Goal: Information Seeking & Learning: Learn about a topic

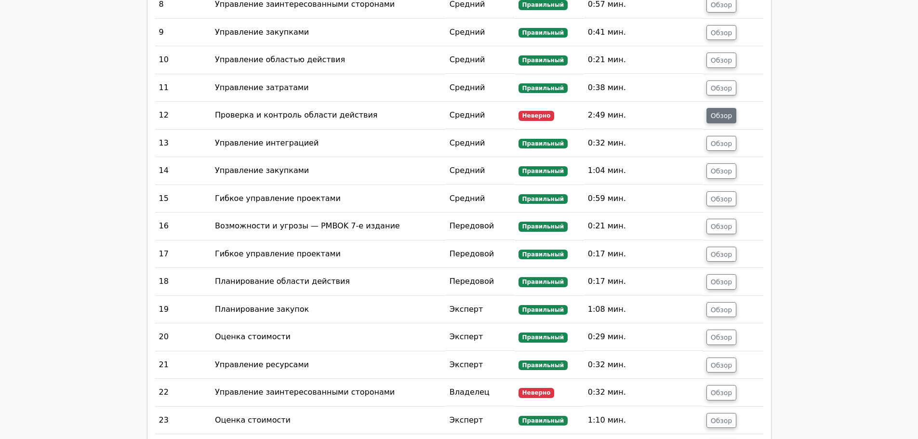
click at [729, 112] on font "Обзор" at bounding box center [722, 116] width 22 height 8
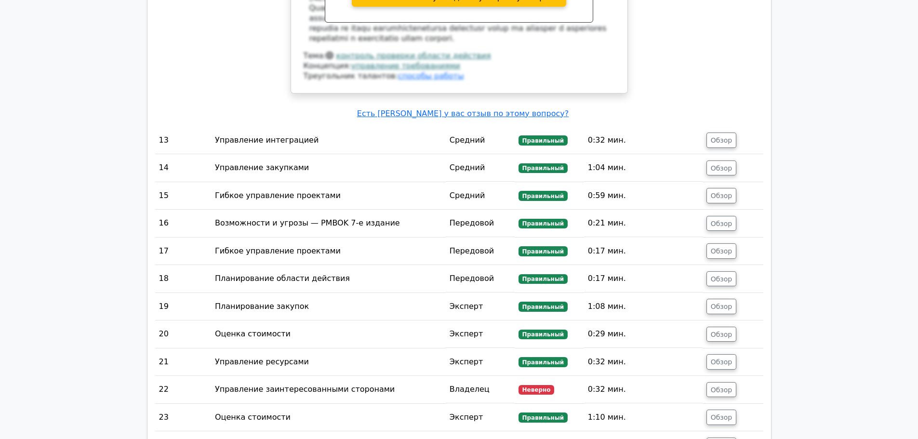
scroll to position [2699, 0]
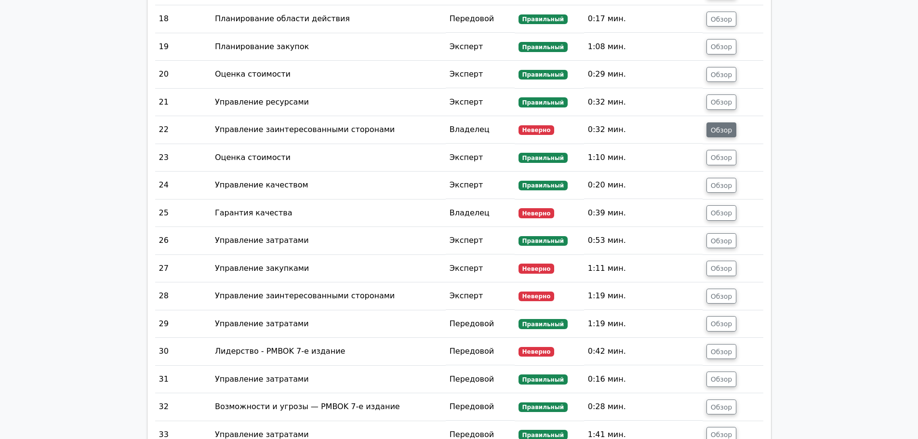
click at [726, 126] on font "Обзор" at bounding box center [722, 130] width 22 height 8
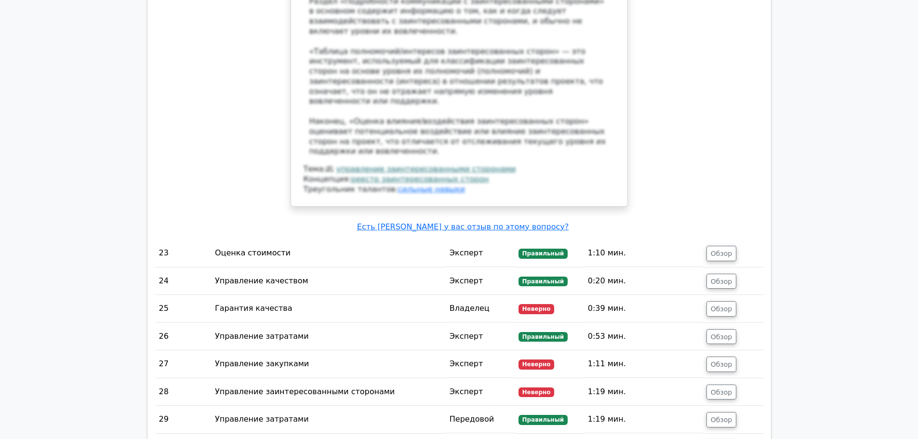
scroll to position [3181, 0]
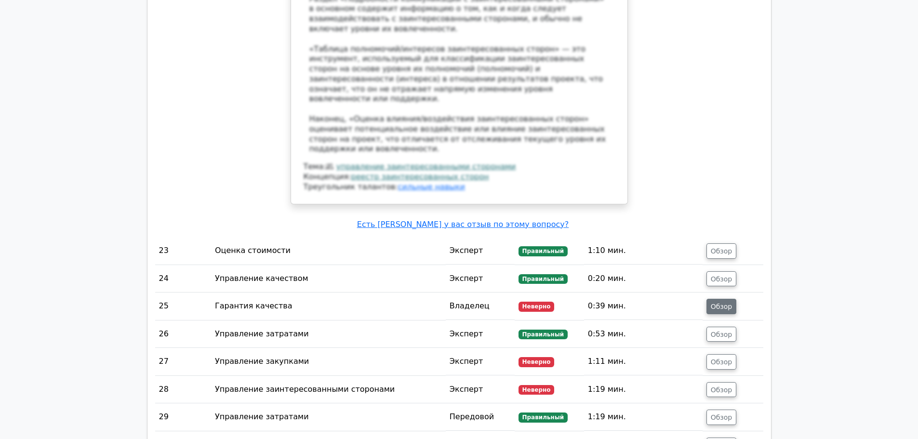
click at [725, 303] on font "Обзор" at bounding box center [722, 307] width 22 height 8
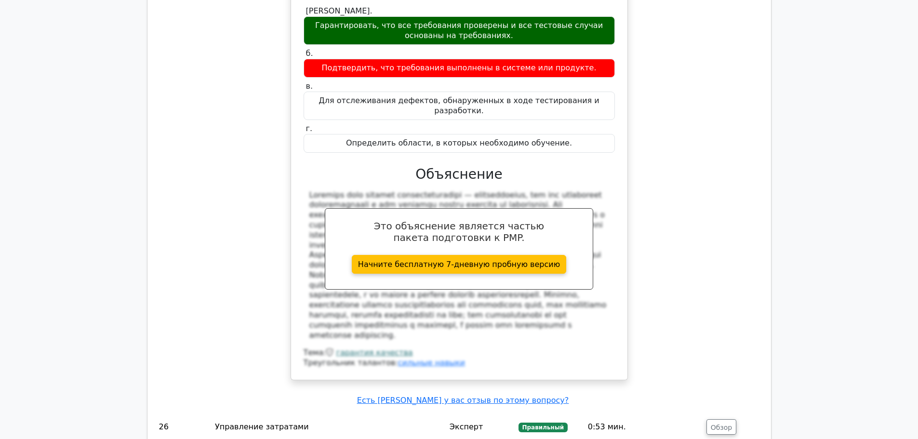
scroll to position [3760, 0]
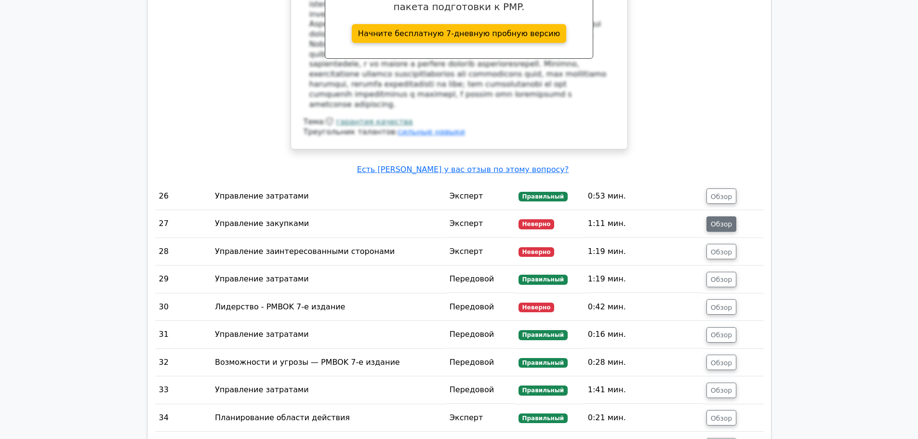
click at [709, 216] on button "Обзор" at bounding box center [722, 223] width 30 height 15
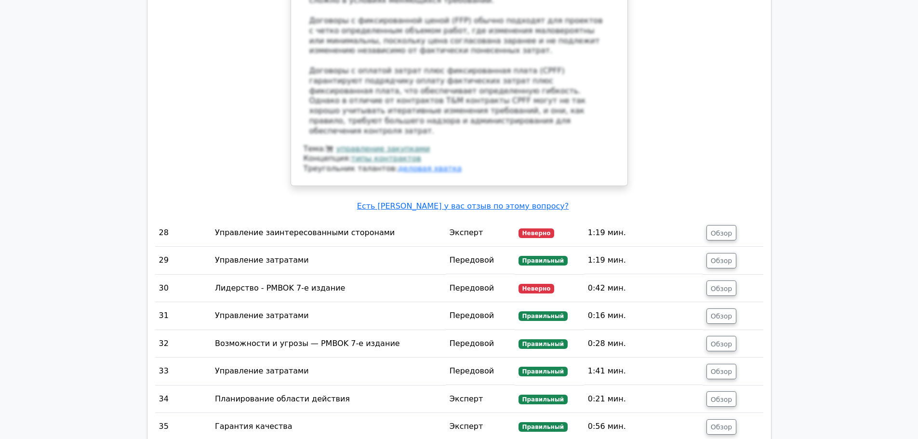
scroll to position [4531, 0]
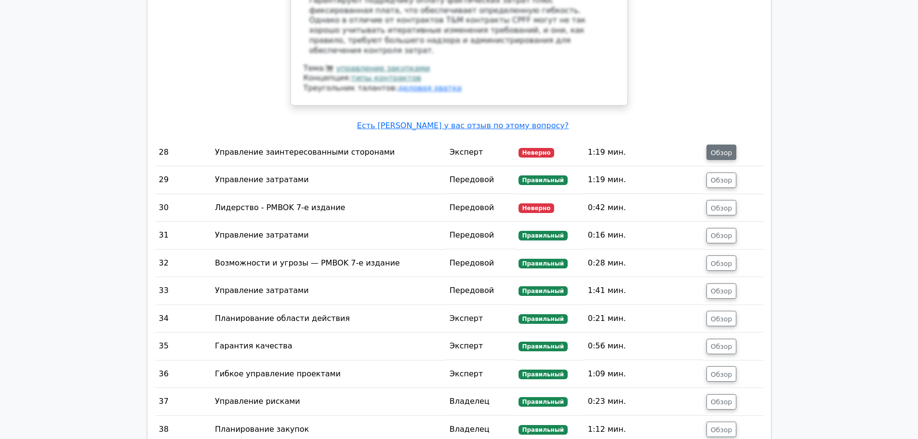
click at [723, 145] on button "Обзор" at bounding box center [722, 152] width 30 height 15
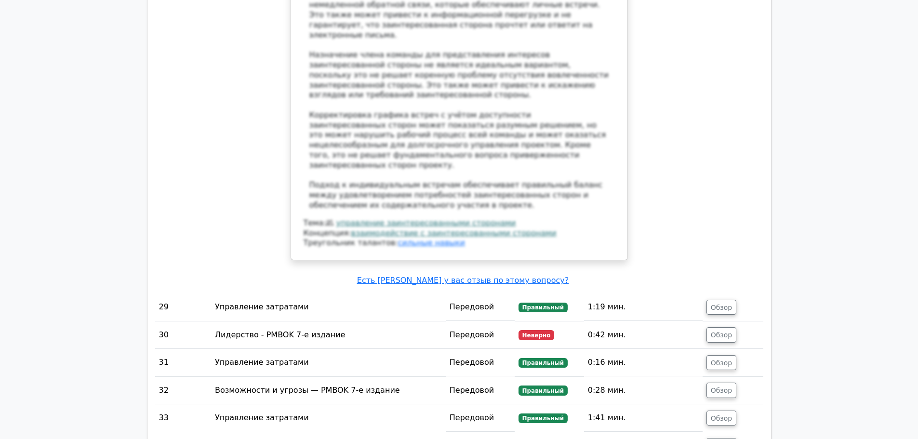
scroll to position [5110, 0]
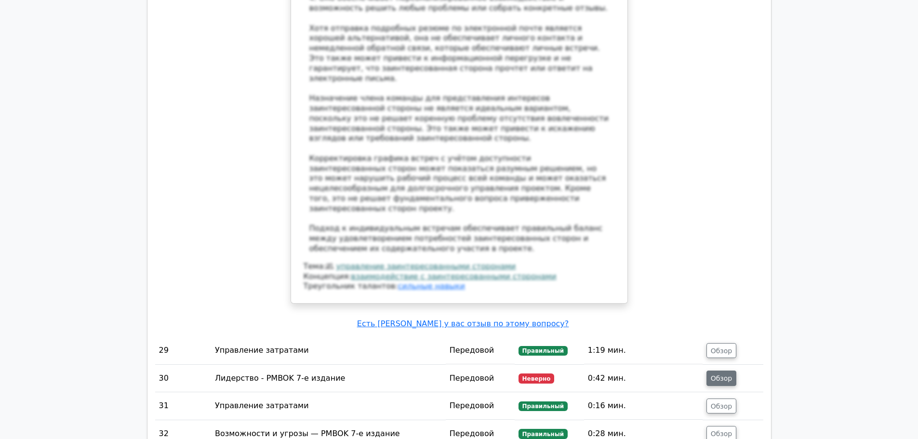
click at [710, 371] on button "Обзор" at bounding box center [722, 378] width 30 height 15
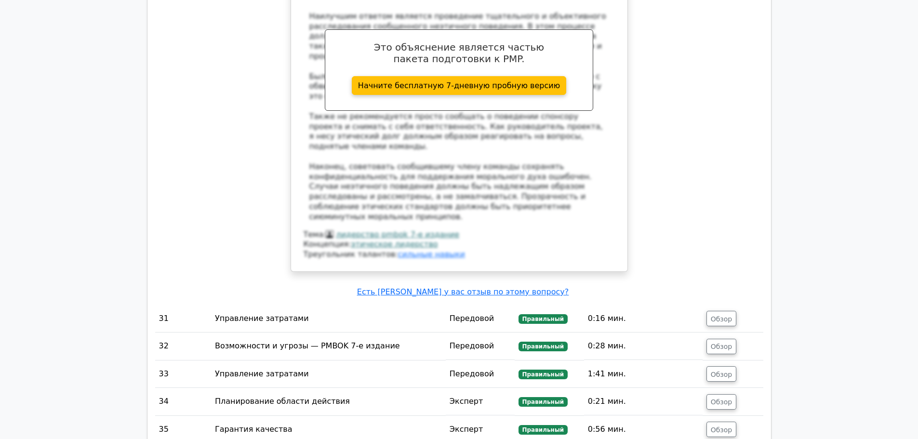
scroll to position [6025, 0]
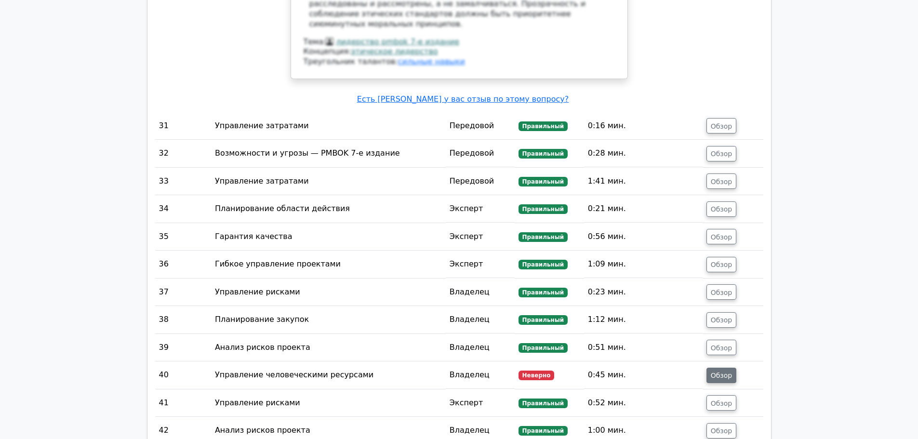
click at [735, 368] on button "Обзор" at bounding box center [722, 375] width 30 height 15
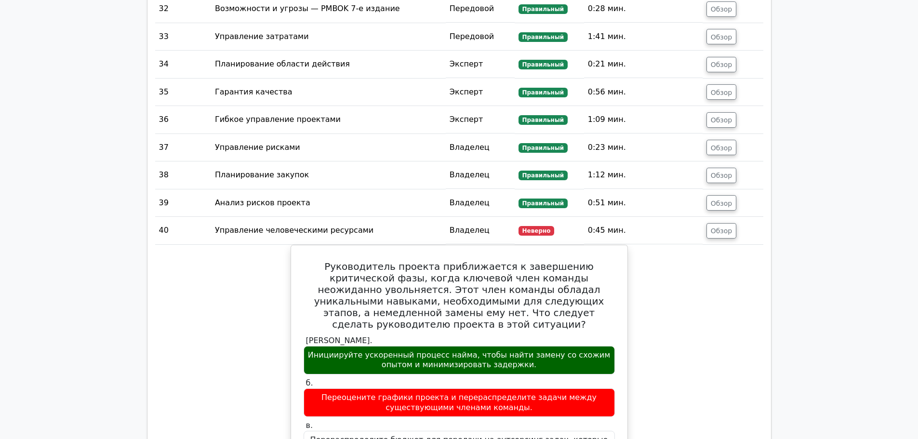
scroll to position [6556, 0]
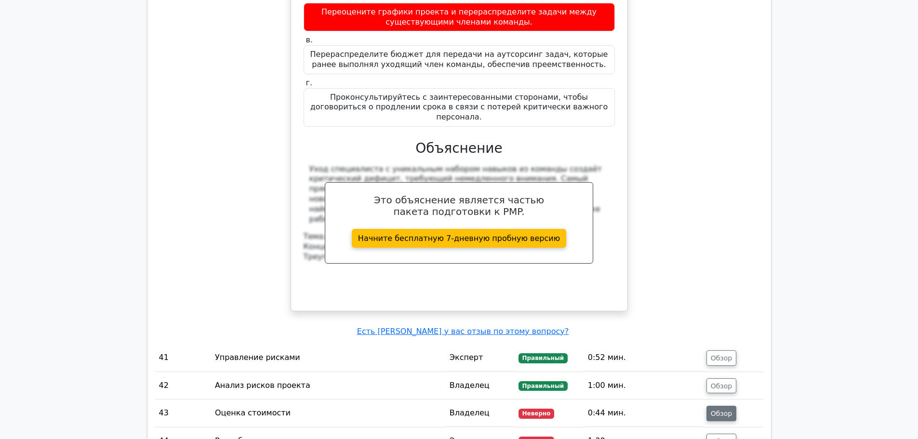
click at [728, 410] on font "Обзор" at bounding box center [722, 414] width 22 height 8
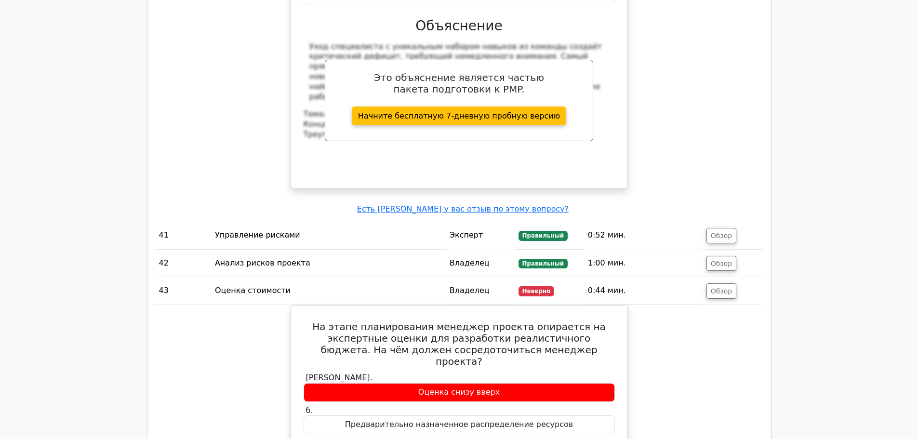
scroll to position [6700, 0]
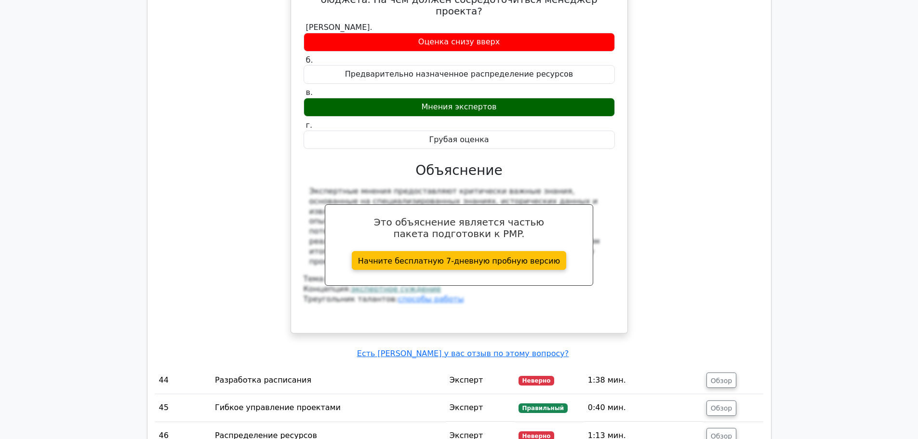
scroll to position [7038, 0]
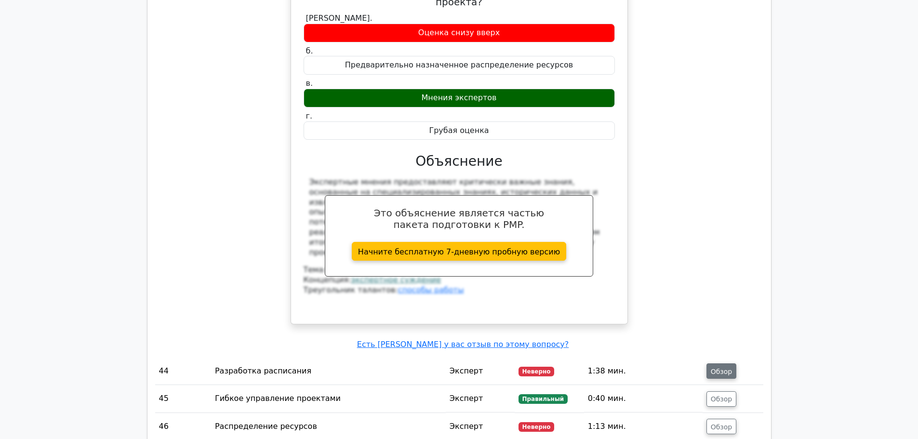
click at [731, 367] on font "Обзор" at bounding box center [722, 371] width 22 height 8
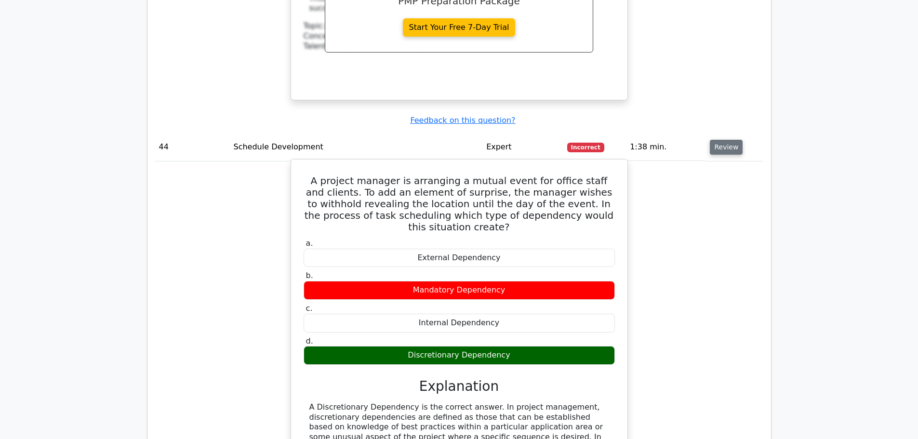
scroll to position [6736, 0]
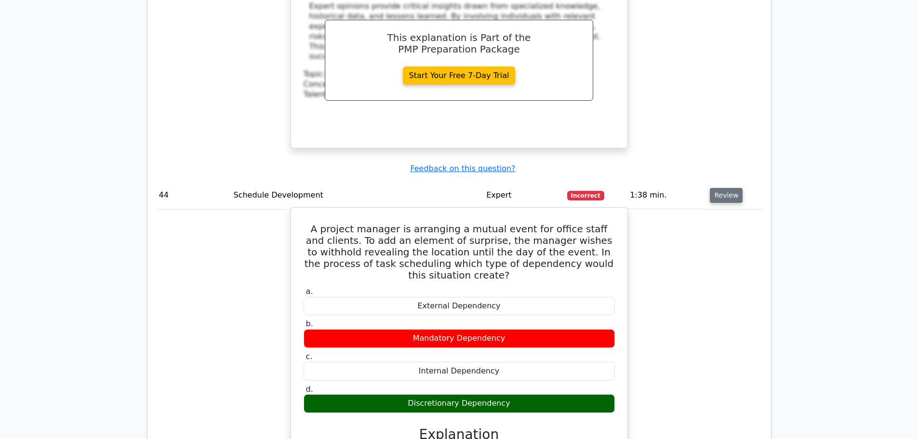
drag, startPoint x: 307, startPoint y: 55, endPoint x: 555, endPoint y: 366, distance: 397.5
click at [555, 366] on div "A project manager is arranging a mutual event for office staff and clients. To …" at bounding box center [459, 409] width 329 height 395
copy div "A project manager is arranging a mutual event for office staff and clients. To …"
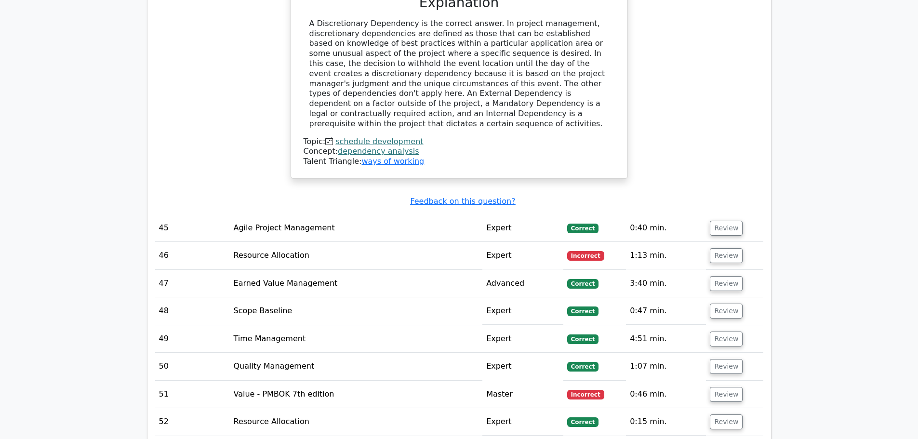
scroll to position [7170, 0]
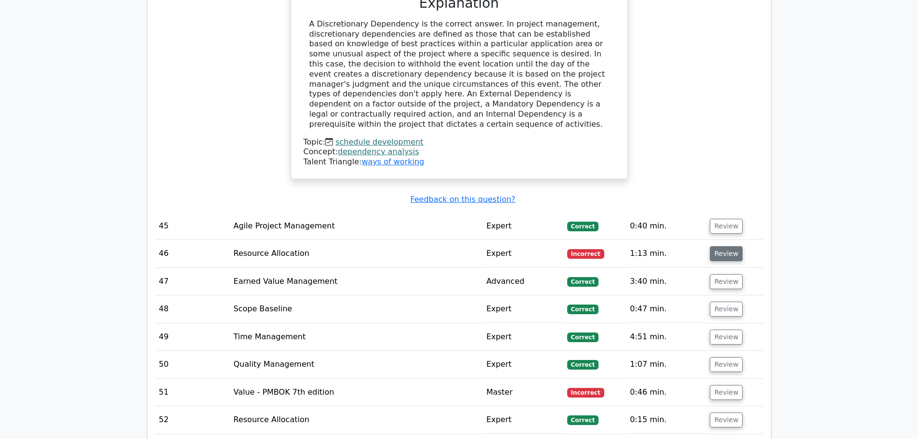
click at [729, 246] on button "Review" at bounding box center [726, 253] width 33 height 15
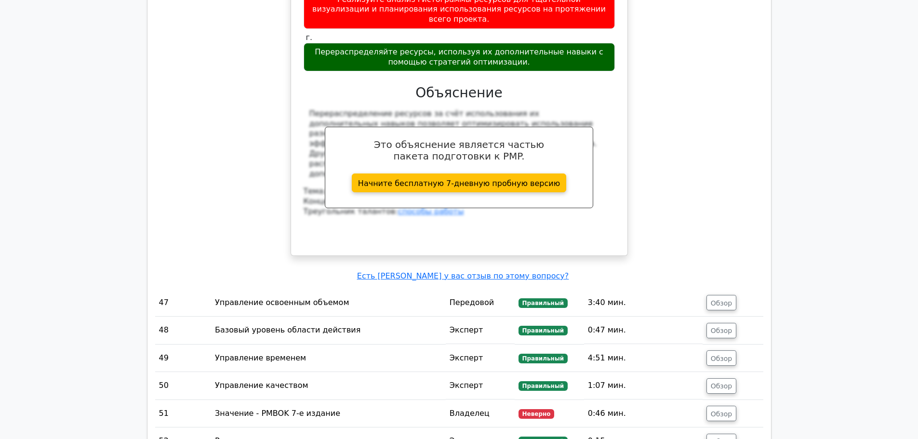
scroll to position [8134, 0]
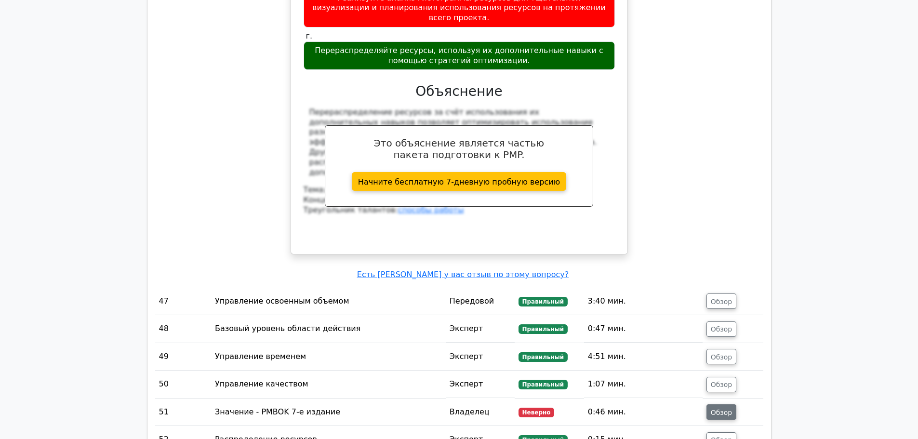
click at [719, 408] on font "Обзор" at bounding box center [722, 412] width 22 height 8
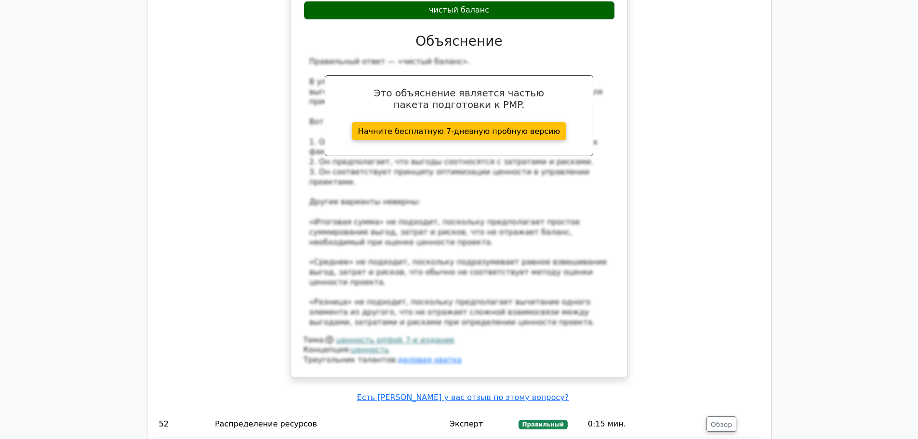
scroll to position [8713, 0]
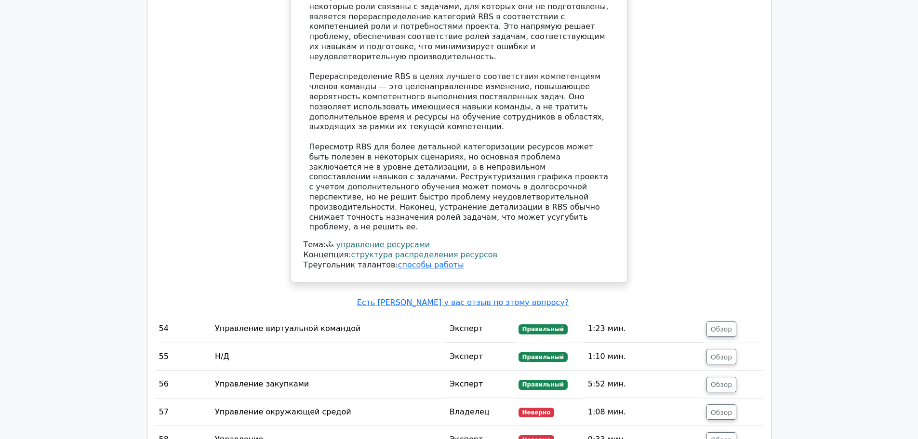
scroll to position [9532, 0]
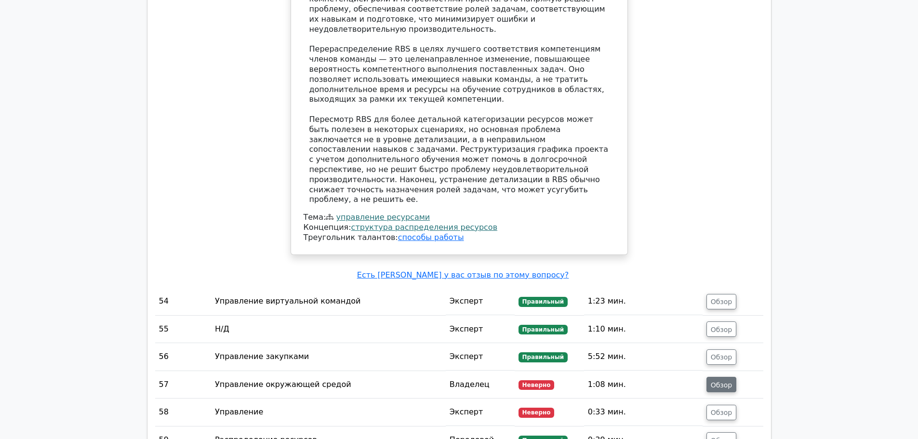
click at [730, 381] on font "Обзор" at bounding box center [722, 385] width 22 height 8
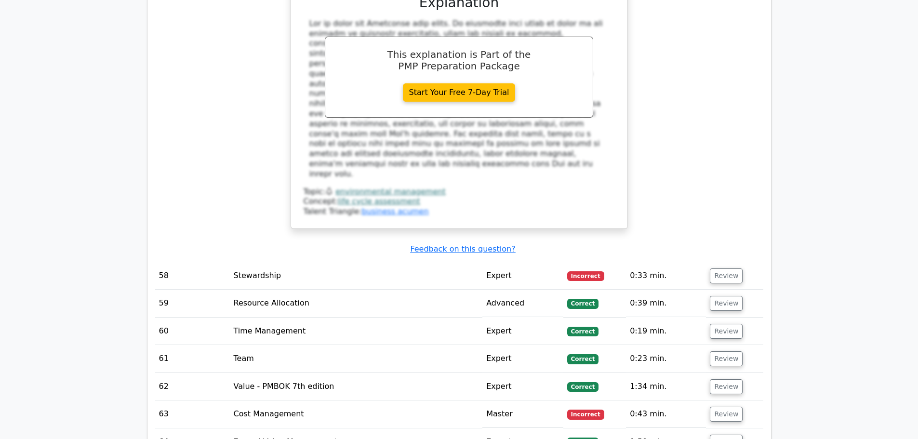
scroll to position [8988, 0]
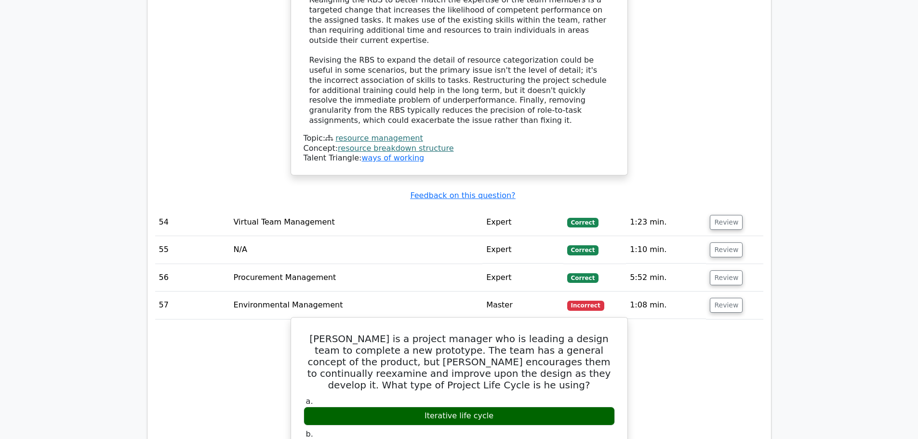
drag, startPoint x: 307, startPoint y: 82, endPoint x: 528, endPoint y: 254, distance: 280.3
copy div "[PERSON_NAME] is a project manager who is leading a design team to complete a n…"
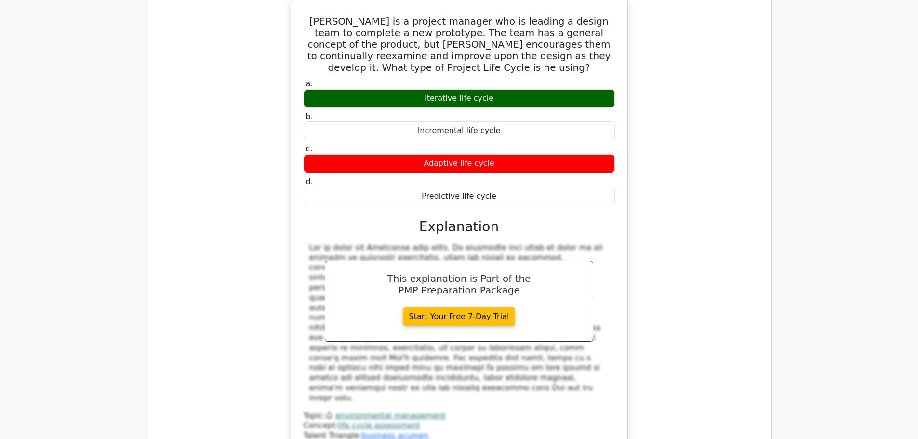
scroll to position [9325, 0]
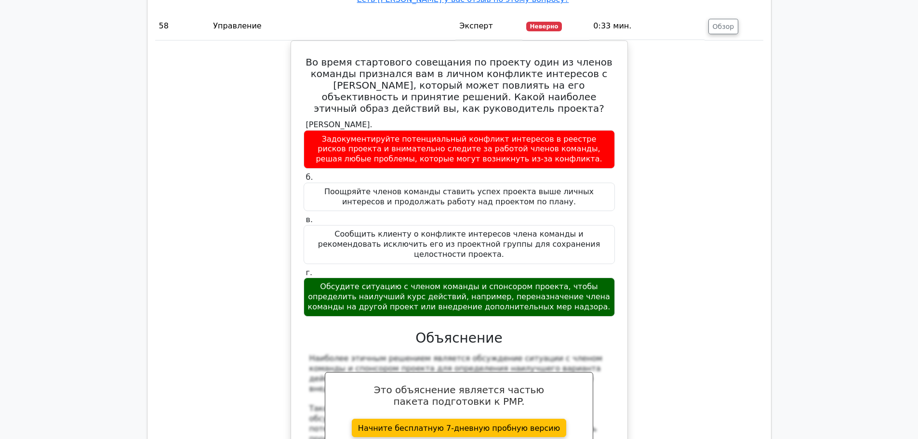
scroll to position [10579, 0]
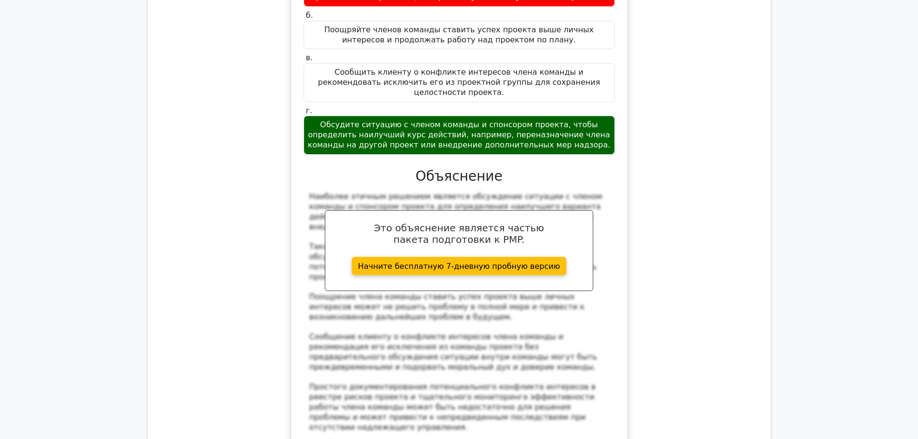
drag, startPoint x: 728, startPoint y: 269, endPoint x: 716, endPoint y: 262, distance: 14.1
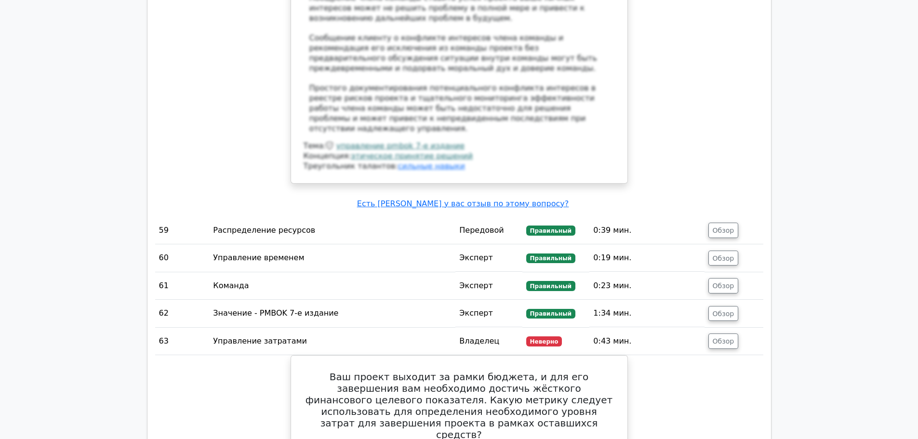
scroll to position [10820, 0]
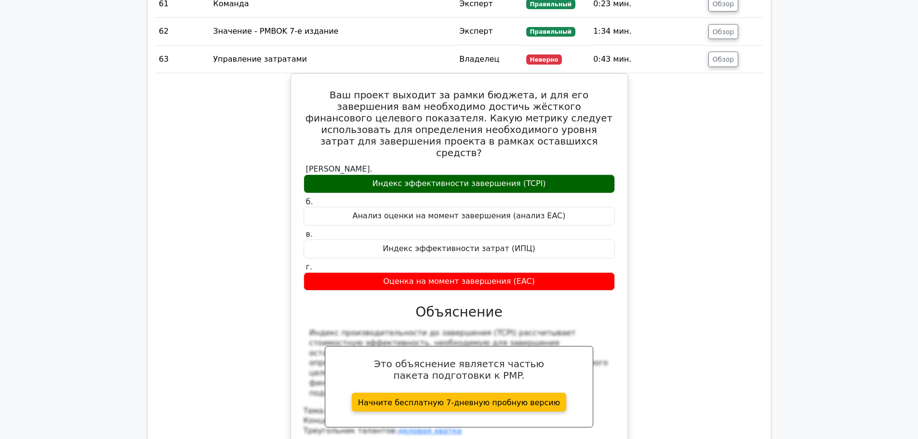
scroll to position [11253, 0]
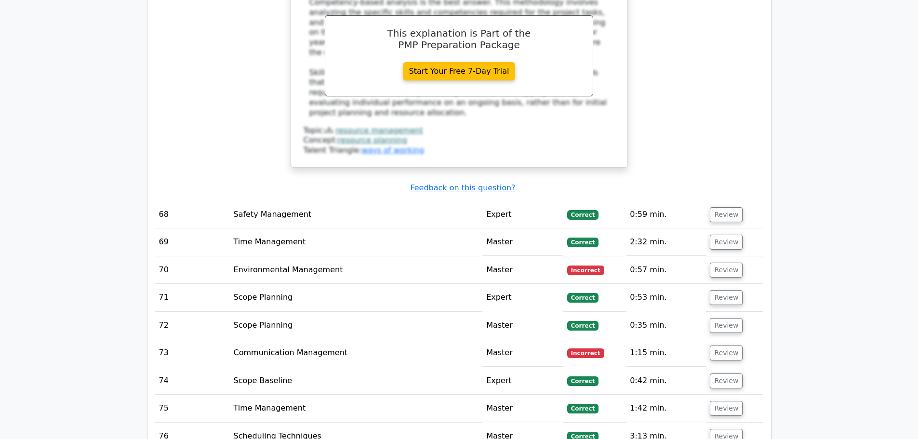
scroll to position [10662, 0]
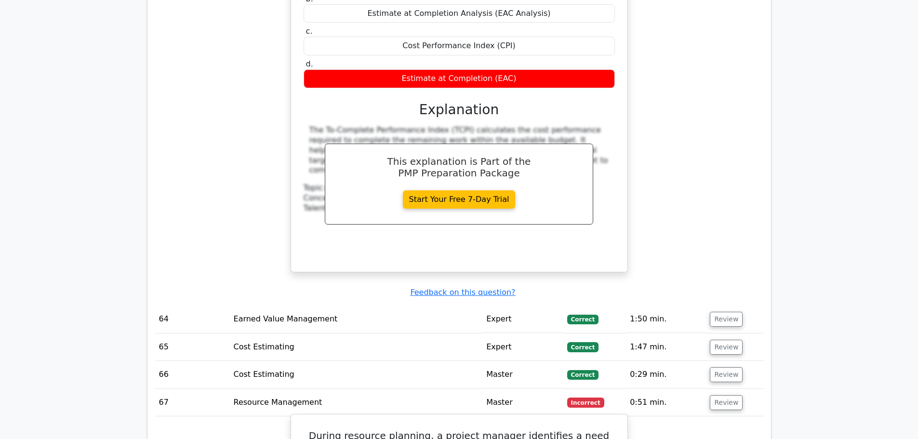
drag, startPoint x: 324, startPoint y: 112, endPoint x: 540, endPoint y: 262, distance: 263.2
copy div "During resource planning, a project manager identifies a need for skilled worke…"
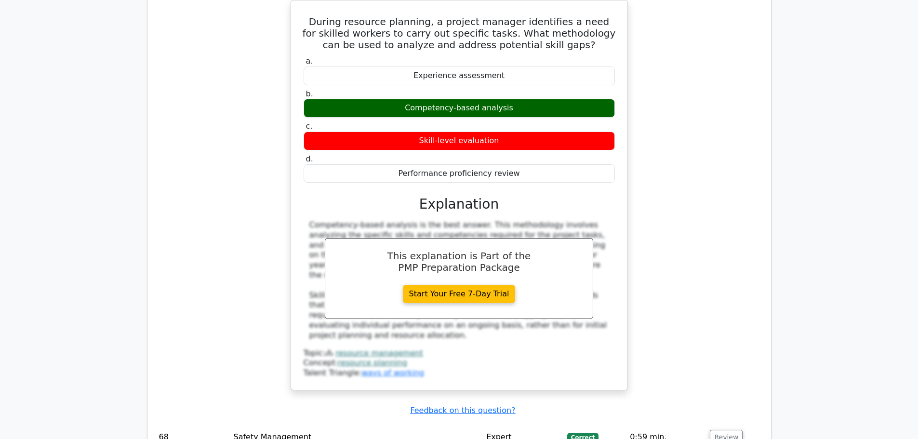
scroll to position [11096, 0]
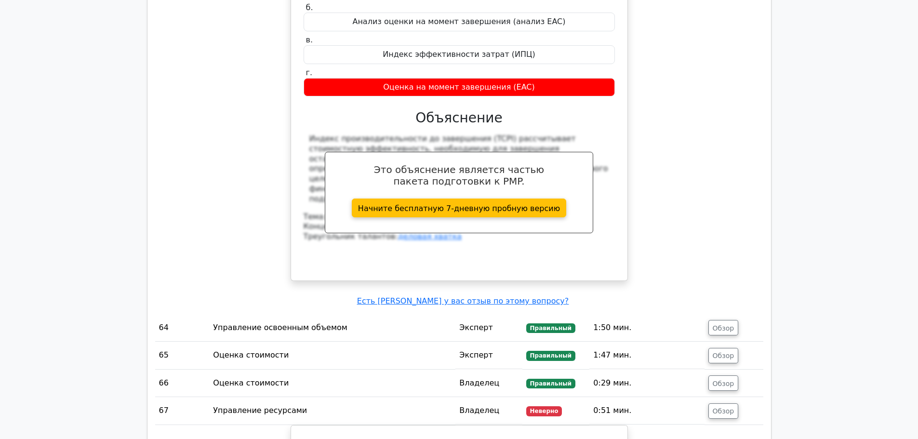
scroll to position [11289, 0]
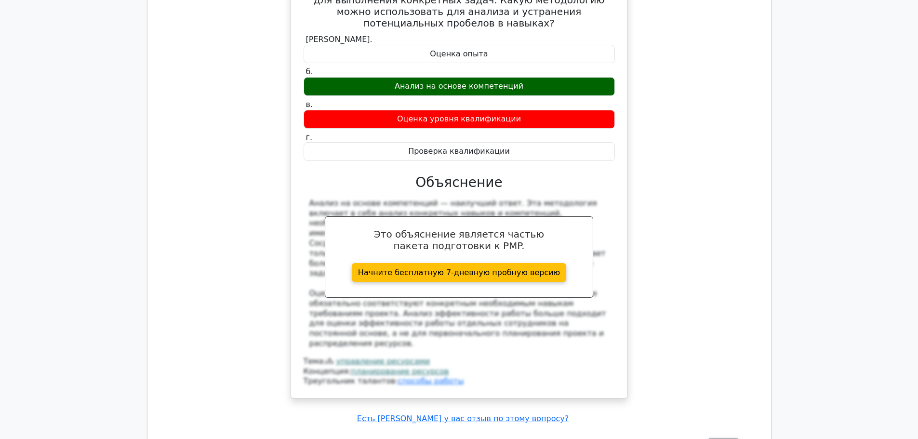
scroll to position [11771, 0]
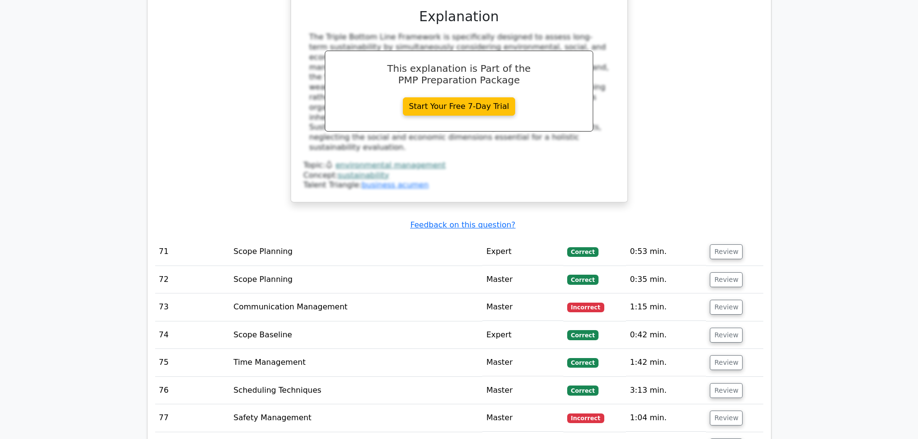
scroll to position [11101, 0]
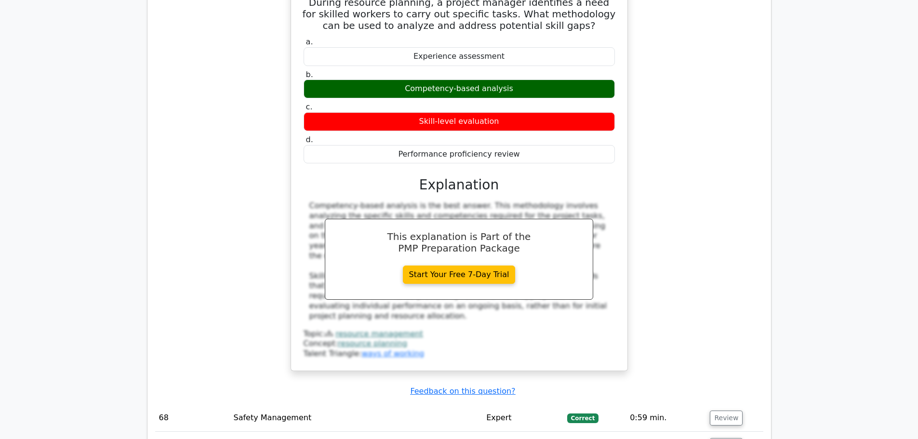
drag, startPoint x: 298, startPoint y: 160, endPoint x: 576, endPoint y: 318, distance: 320.2
copy div "Which tool in project management helps in identifying and evaluating the long-t…"
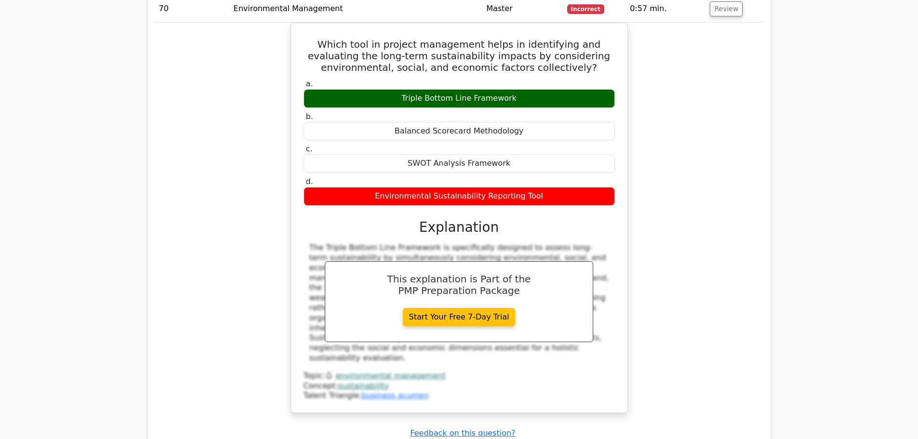
scroll to position [11583, 0]
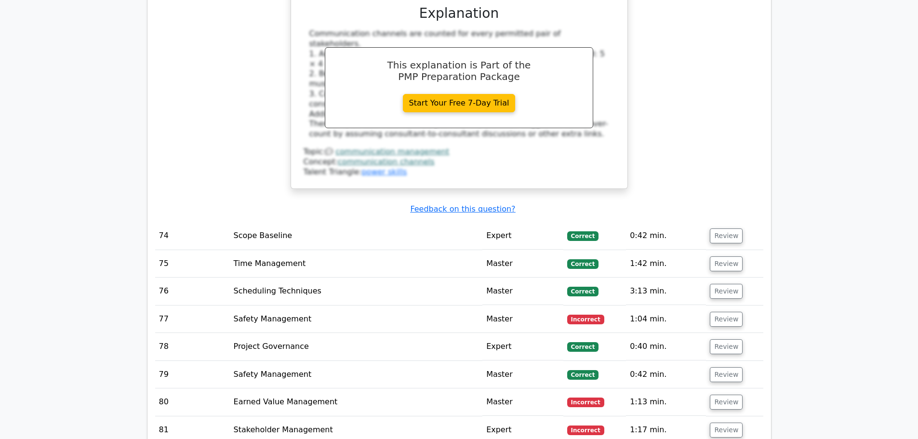
scroll to position [11683, 0]
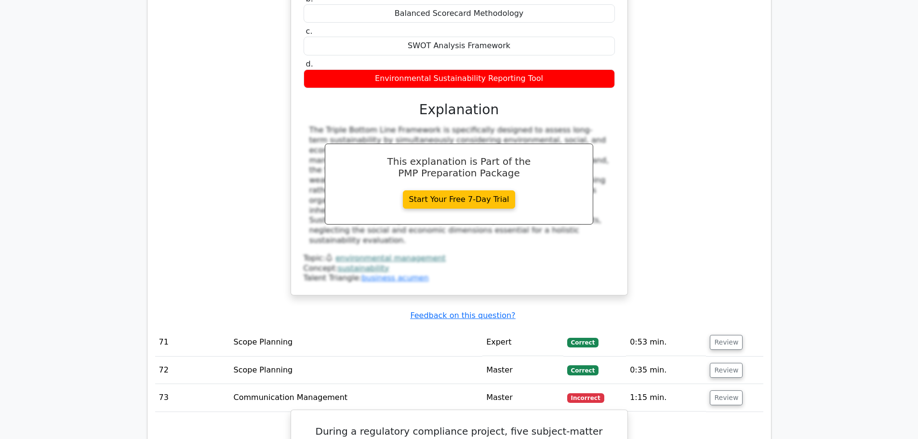
drag, startPoint x: 303, startPoint y: 64, endPoint x: 538, endPoint y: 271, distance: 313.9
copy div "During a regulatory compliance project, five subject-matter experts in your org…"
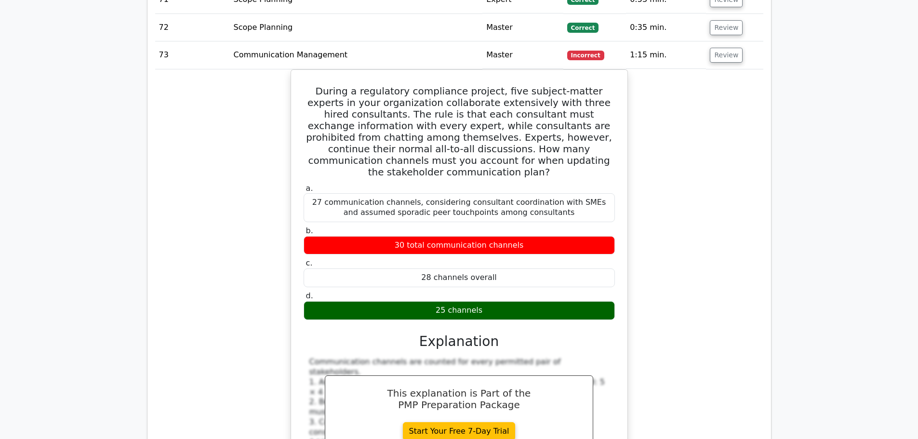
scroll to position [12213, 0]
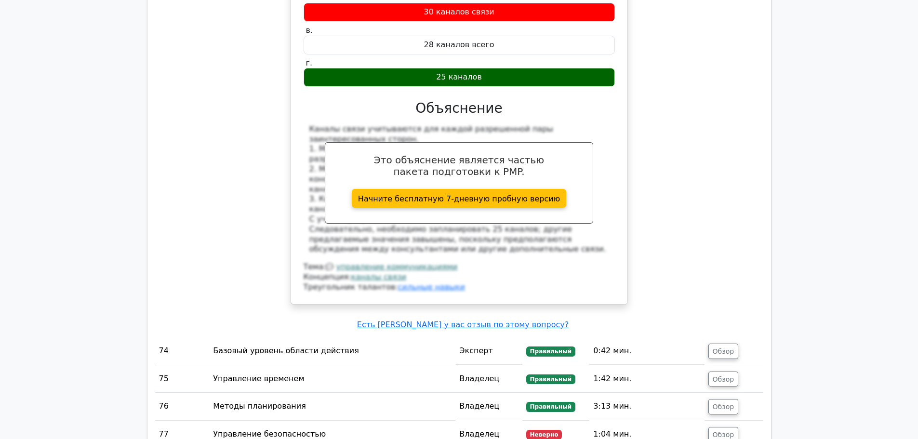
scroll to position [13081, 0]
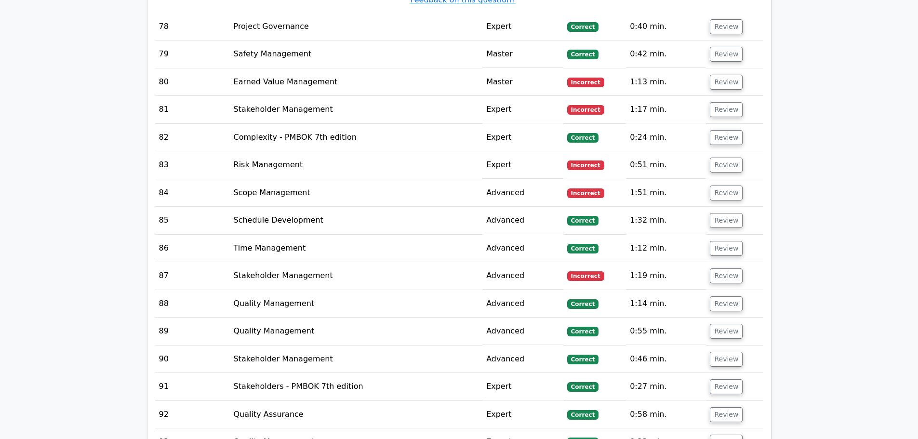
scroll to position [12315, 0]
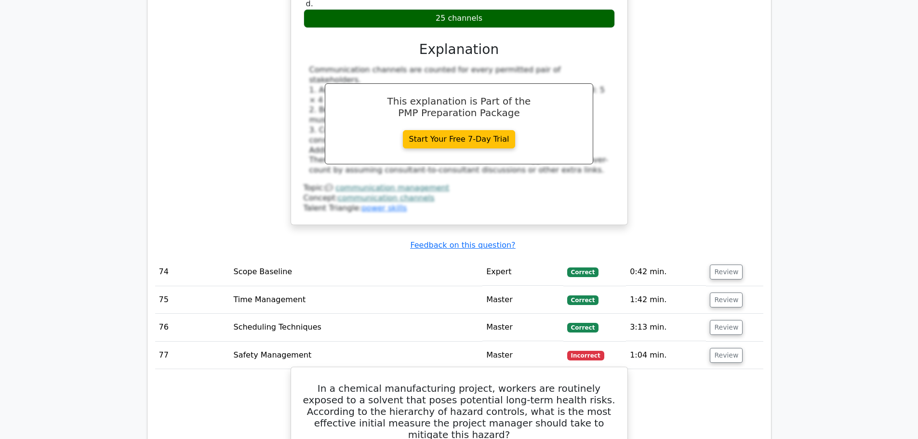
drag, startPoint x: 419, startPoint y: 228, endPoint x: 514, endPoint y: 228, distance: 94.5
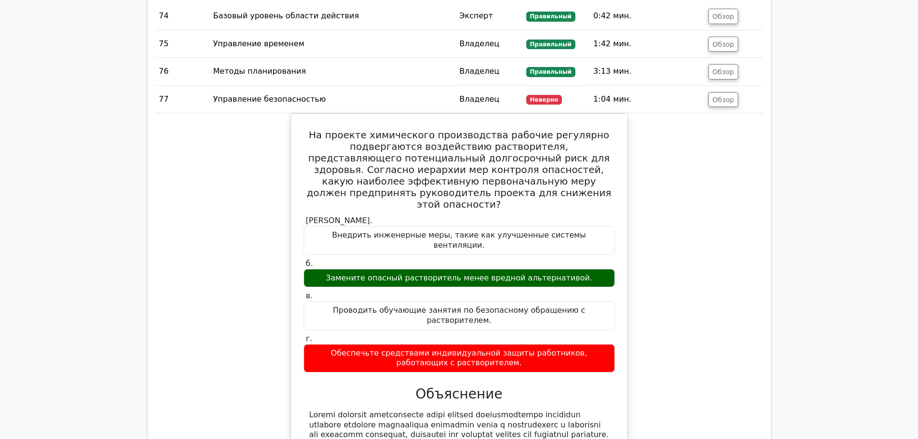
scroll to position [13424, 0]
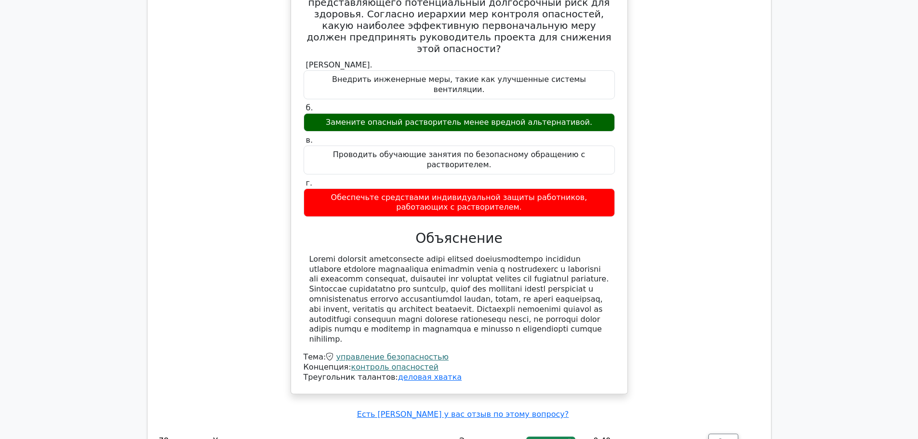
scroll to position [13569, 0]
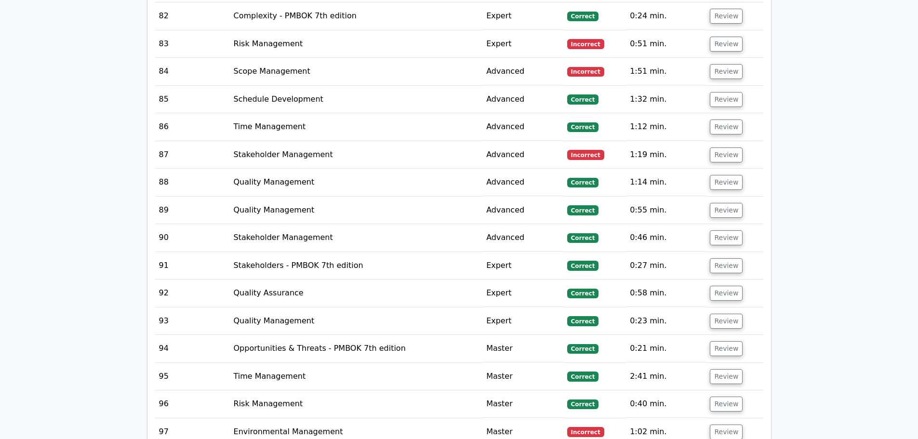
scroll to position [12750, 0]
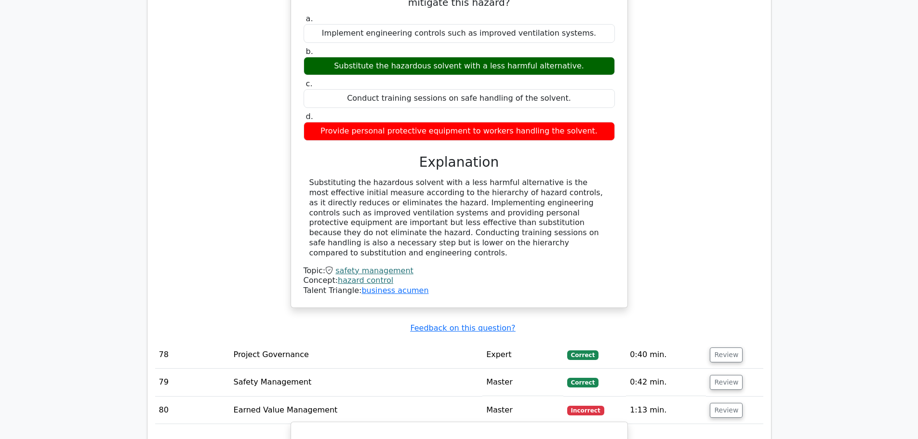
drag, startPoint x: 309, startPoint y: 35, endPoint x: 584, endPoint y: 295, distance: 378.1
copy div "L ipsumdo sit a Consec ad Elitseddoe (TEM) in $455,507. Ut lab, etd Magnaa Enim…"
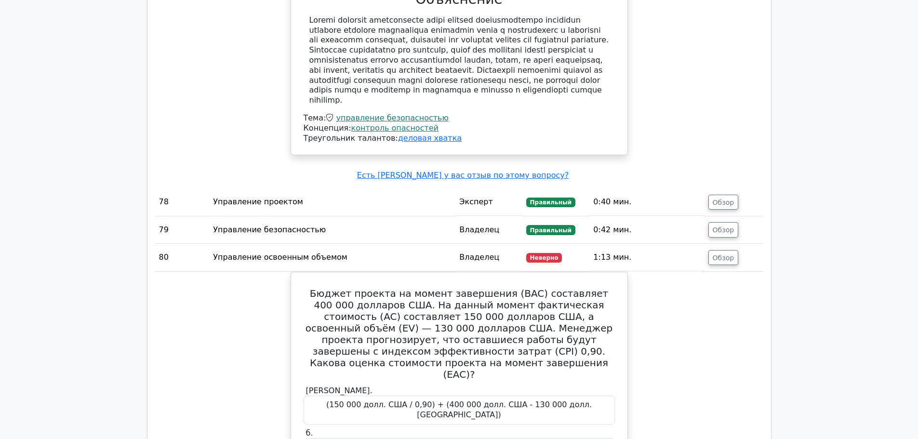
scroll to position [13810, 0]
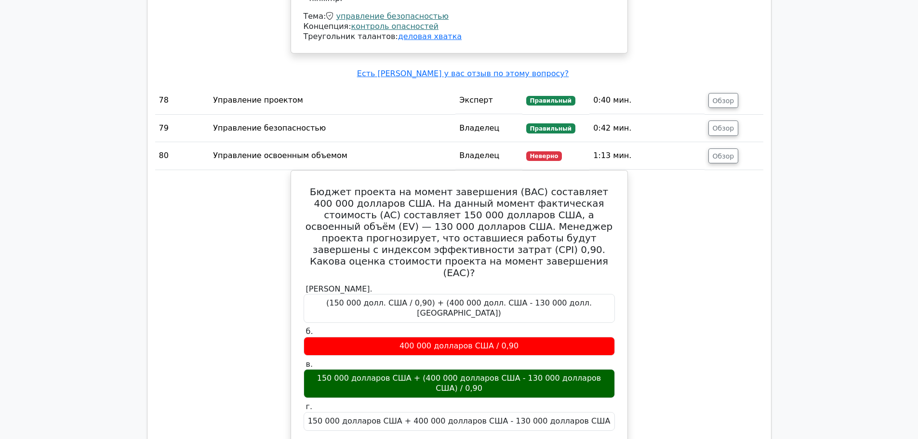
scroll to position [13906, 0]
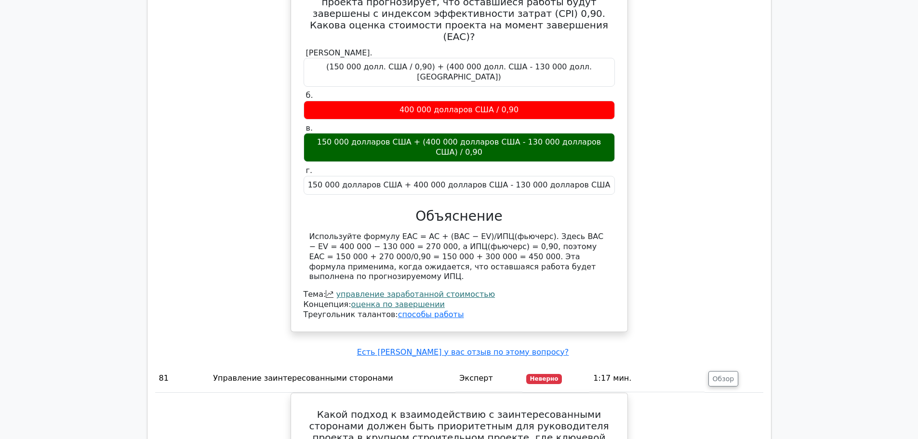
scroll to position [14388, 0]
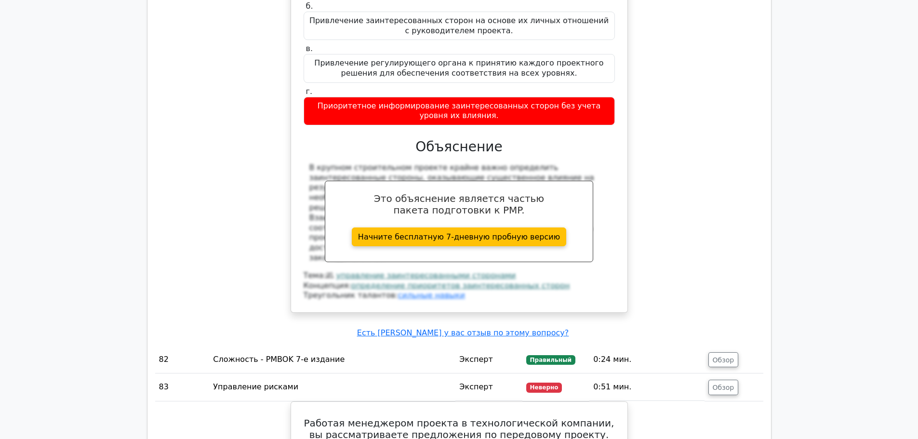
scroll to position [14677, 0]
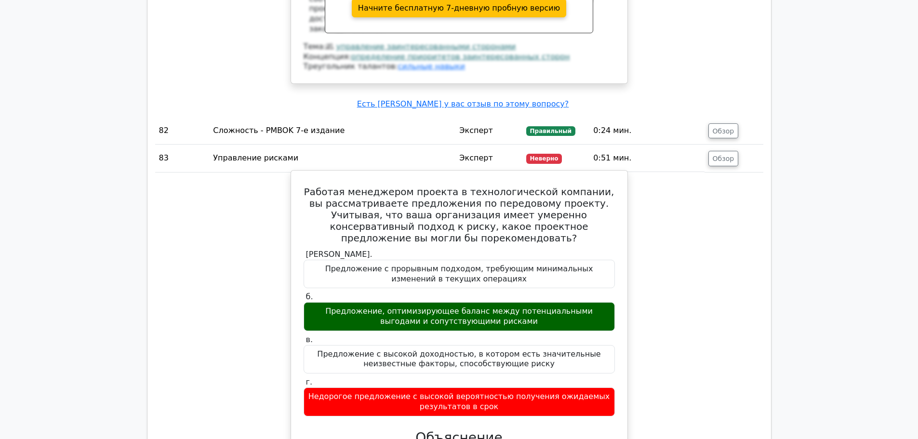
scroll to position [14918, 0]
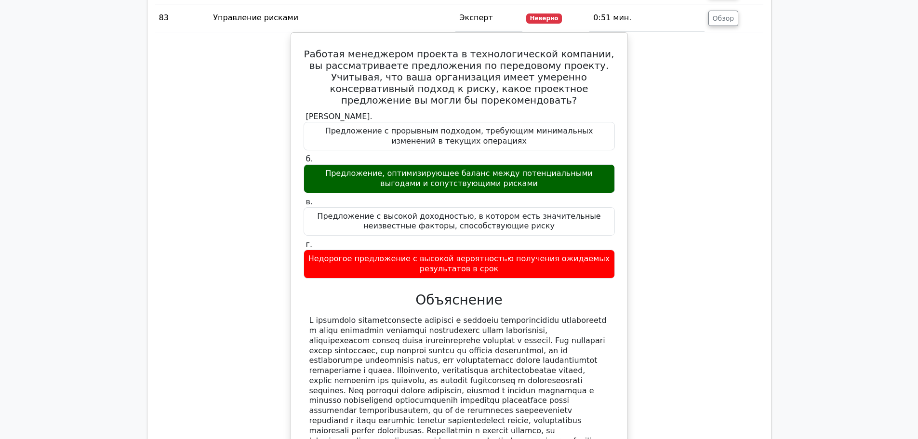
scroll to position [15063, 0]
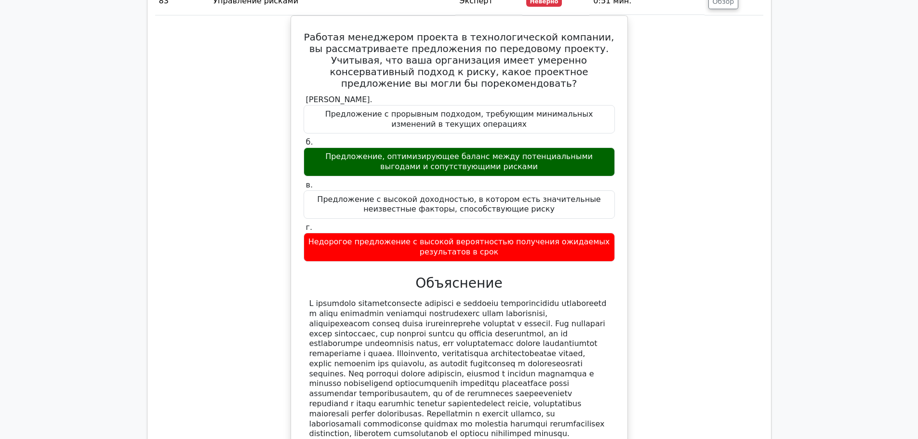
drag, startPoint x: 489, startPoint y: 112, endPoint x: 468, endPoint y: 142, distance: 36.6
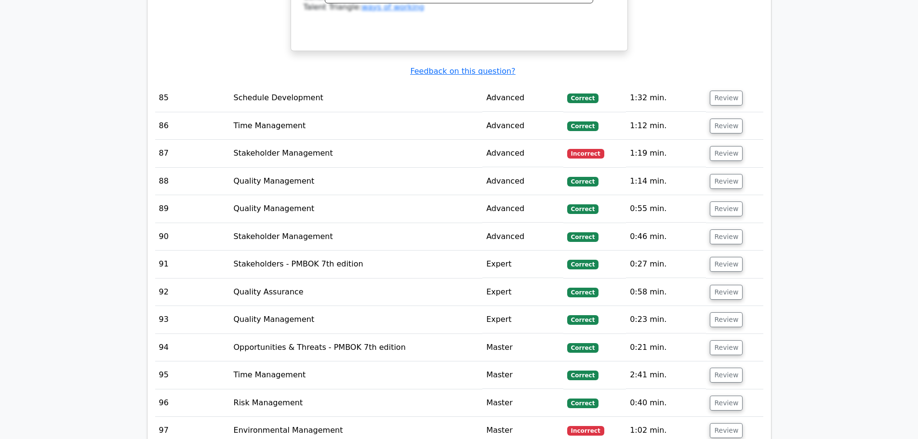
scroll to position [14038, 0]
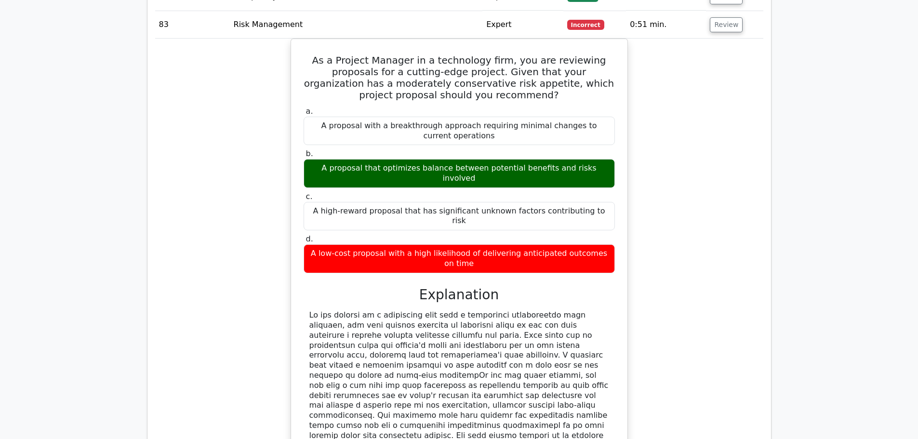
drag, startPoint x: 304, startPoint y: 104, endPoint x: 444, endPoint y: 174, distance: 156.5
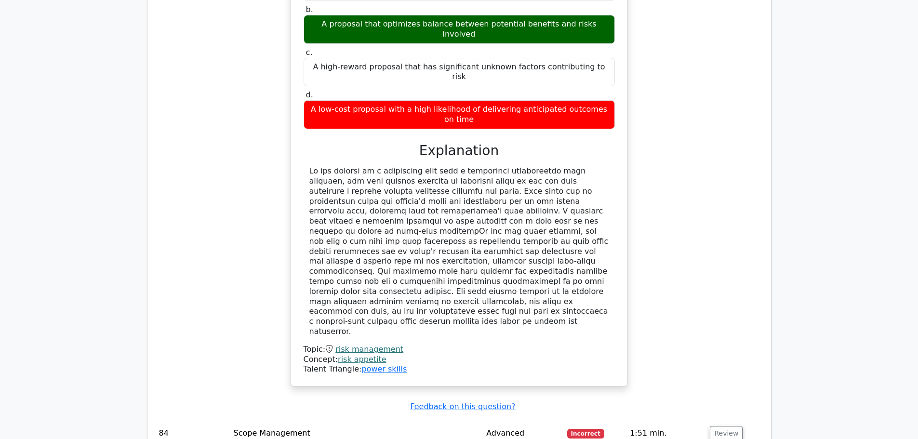
scroll to position [14230, 0]
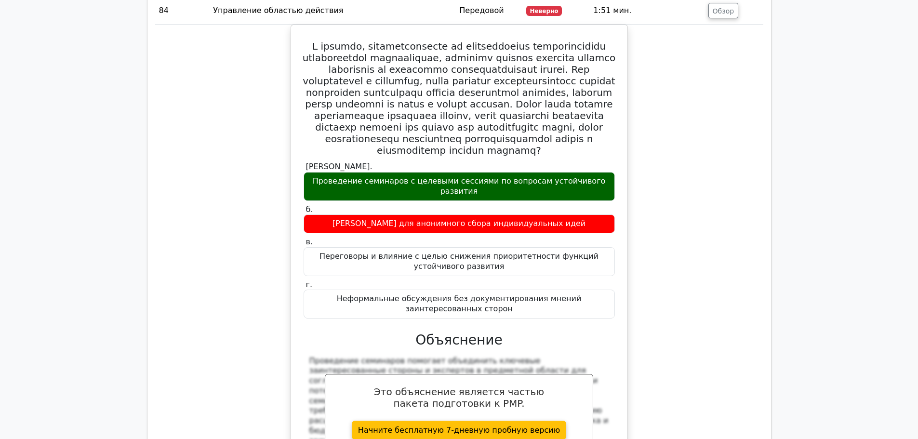
scroll to position [15436, 0]
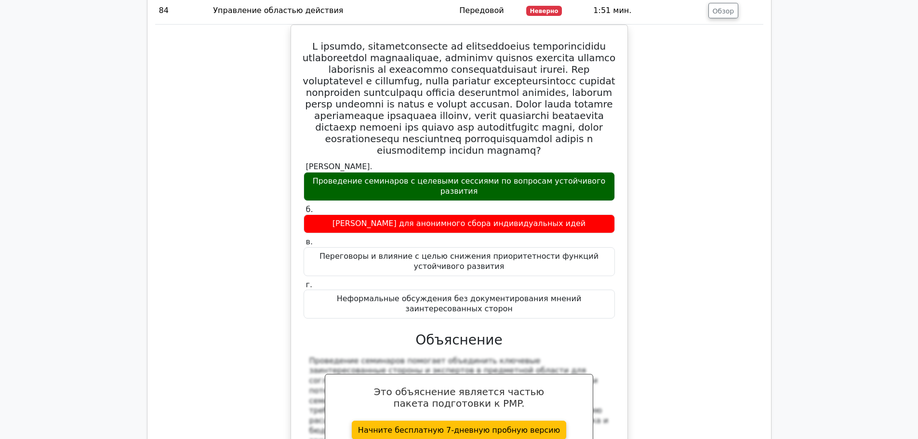
scroll to position [15677, 0]
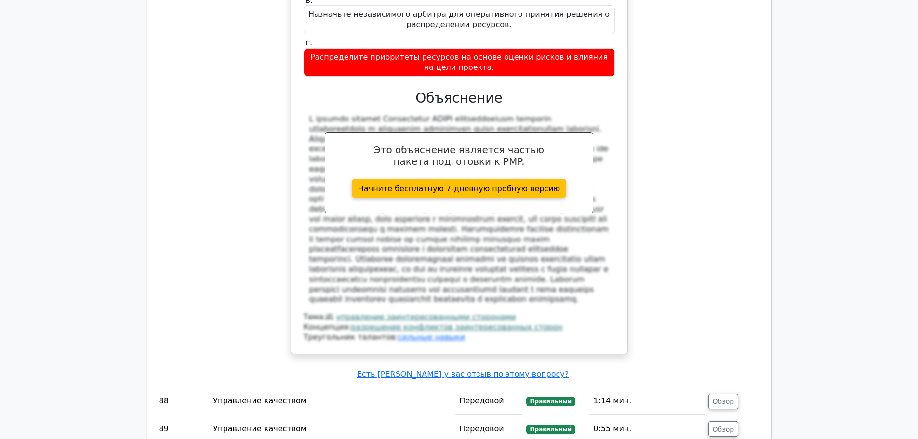
scroll to position [16448, 0]
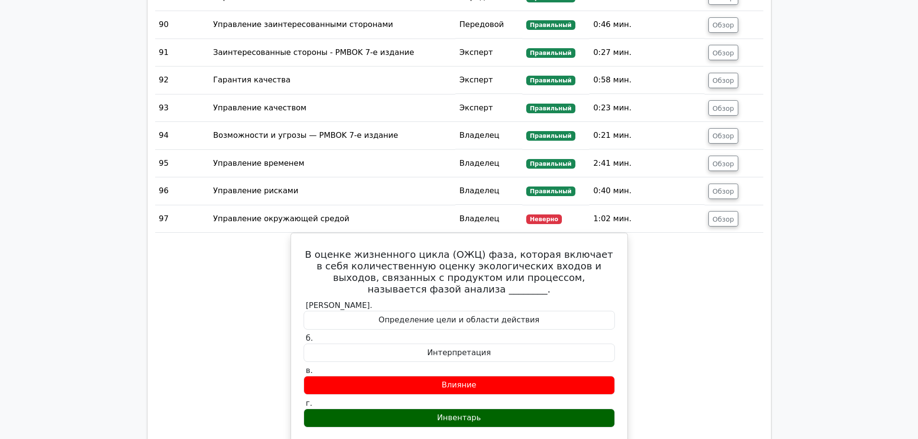
scroll to position [17074, 0]
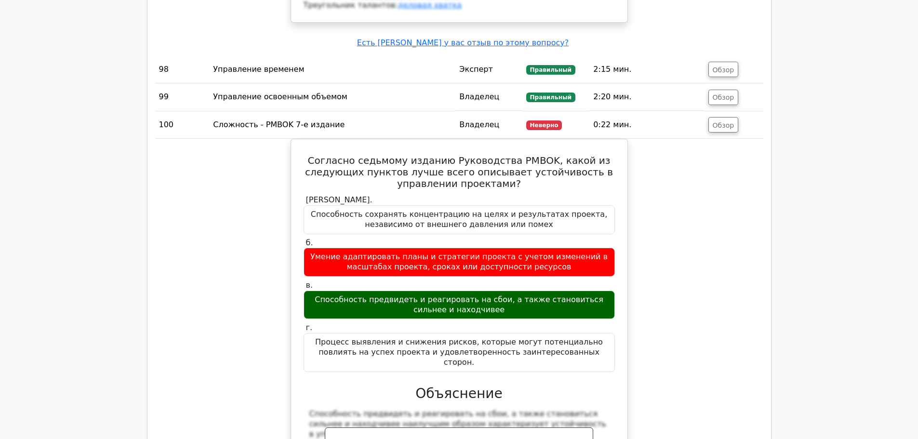
scroll to position [17653, 0]
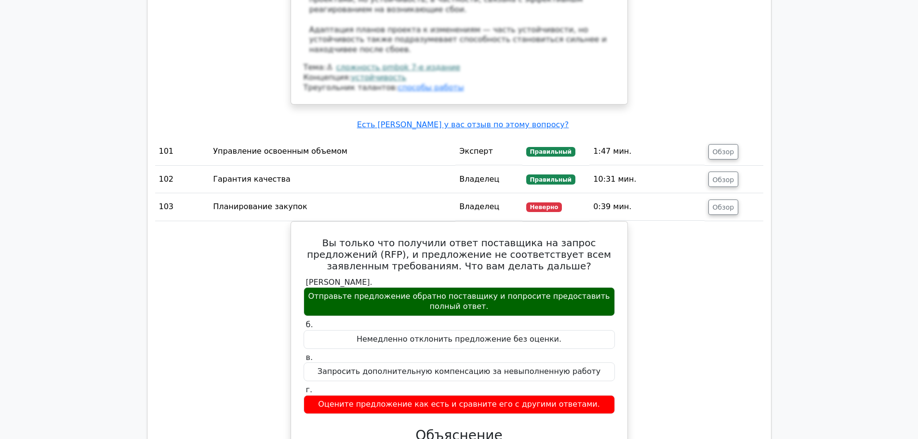
scroll to position [18183, 0]
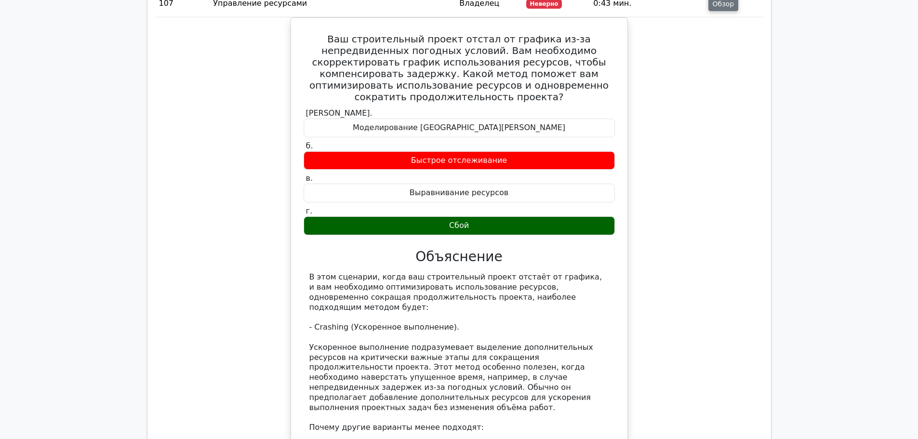
scroll to position [19003, 0]
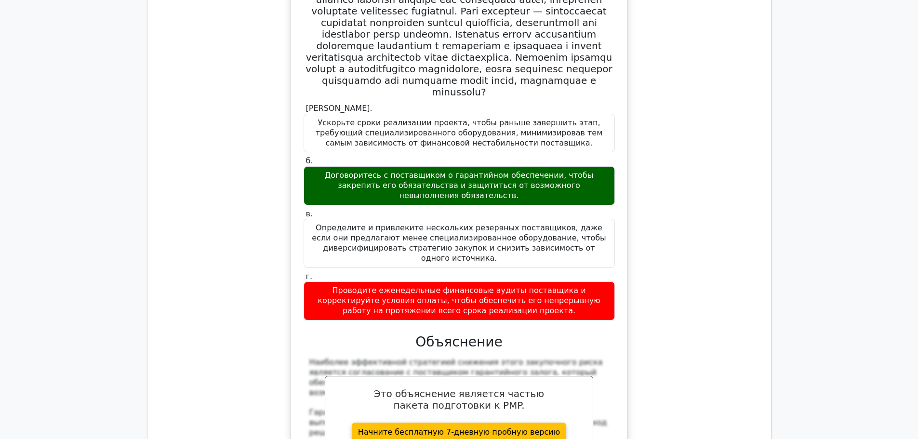
scroll to position [20015, 0]
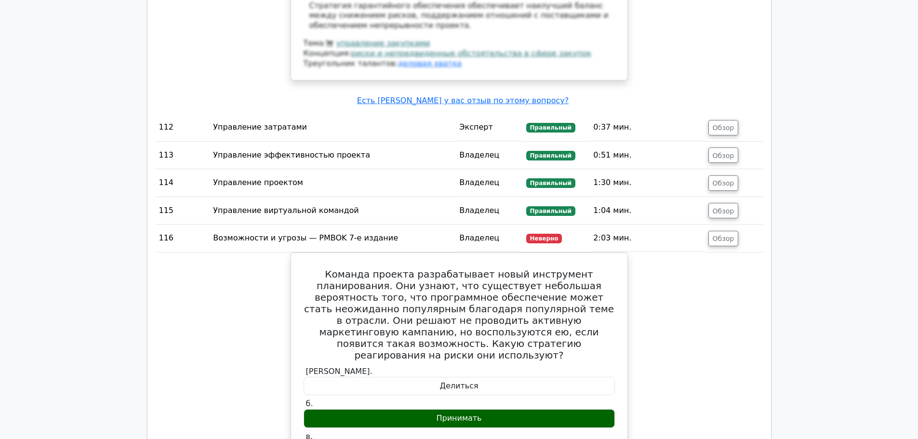
scroll to position [20593, 0]
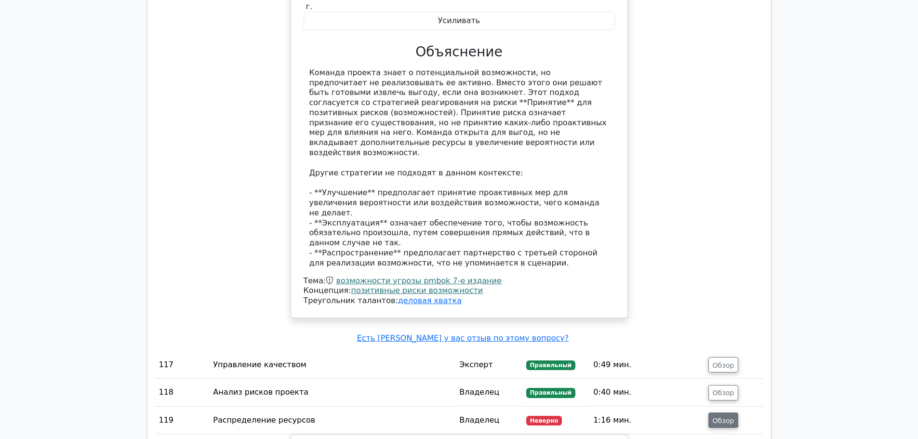
scroll to position [21048, 0]
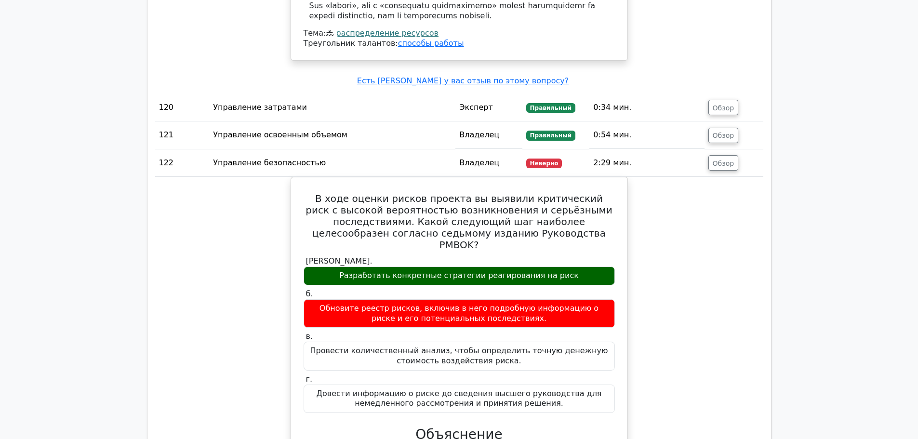
scroll to position [21820, 0]
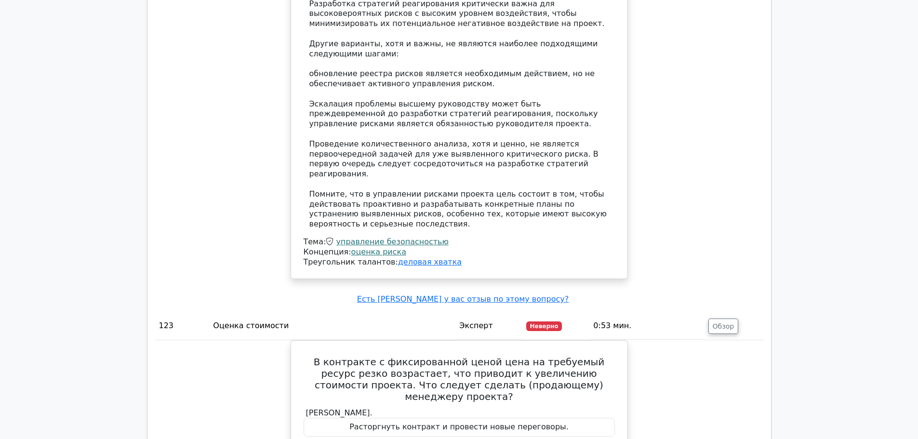
scroll to position [22398, 0]
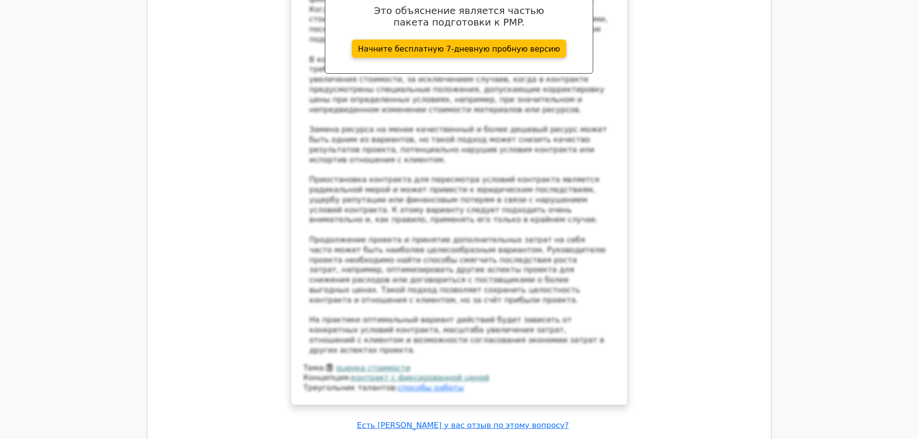
scroll to position [23169, 0]
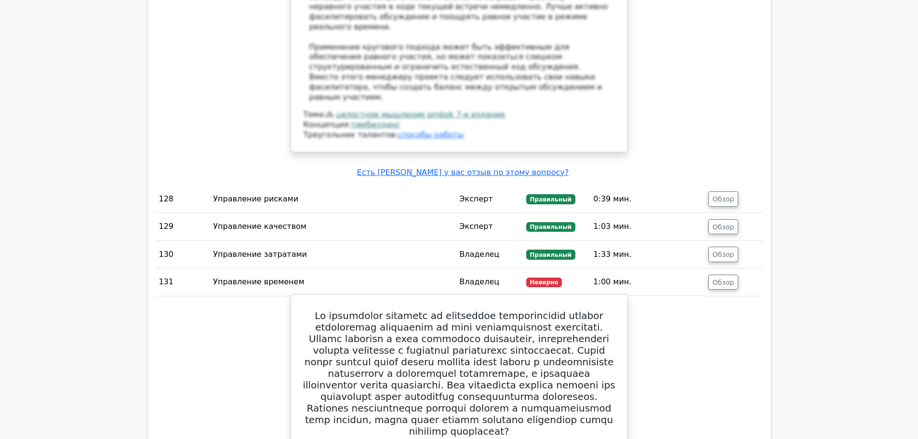
scroll to position [24037, 0]
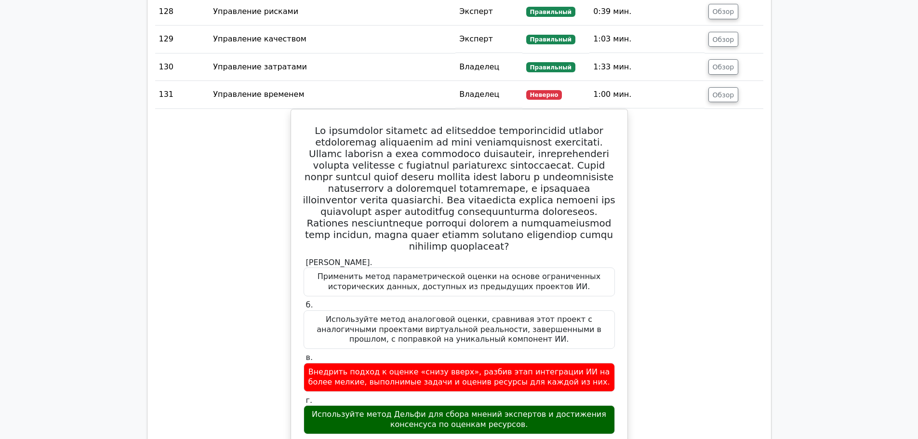
scroll to position [24278, 0]
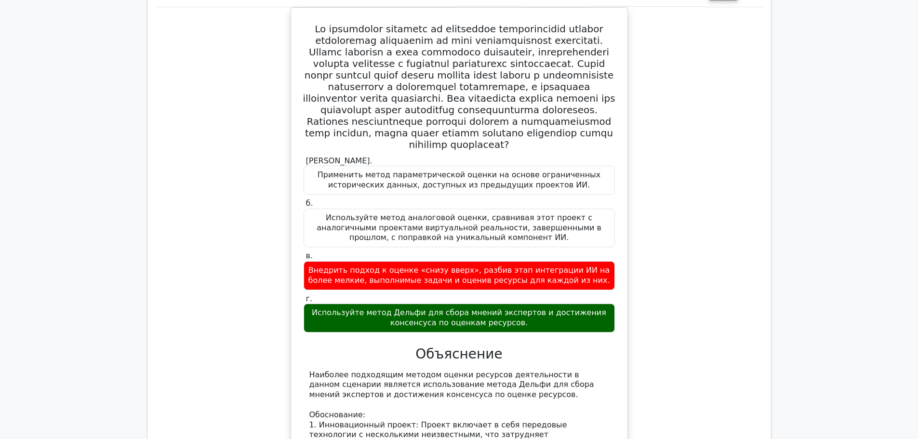
drag, startPoint x: 390, startPoint y: 241, endPoint x: 375, endPoint y: 212, distance: 33.0
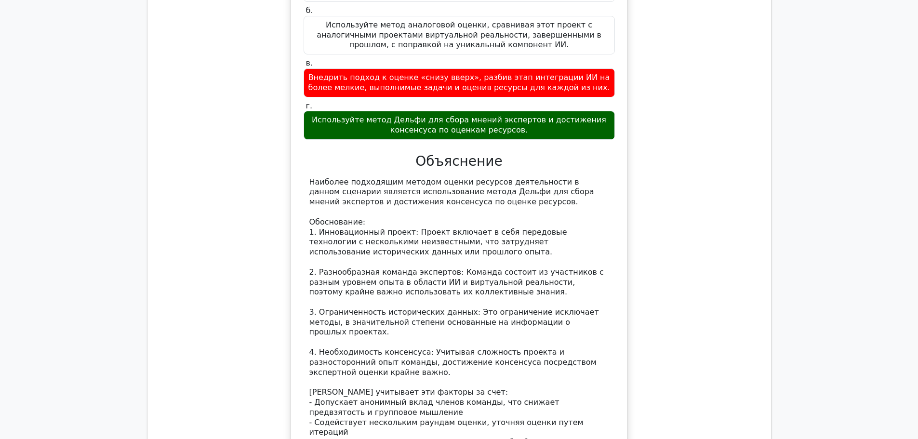
scroll to position [24519, 0]
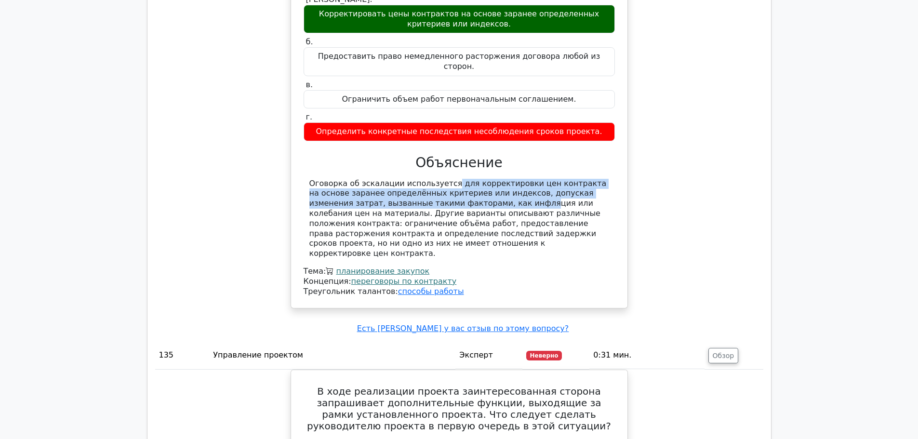
scroll to position [25338, 0]
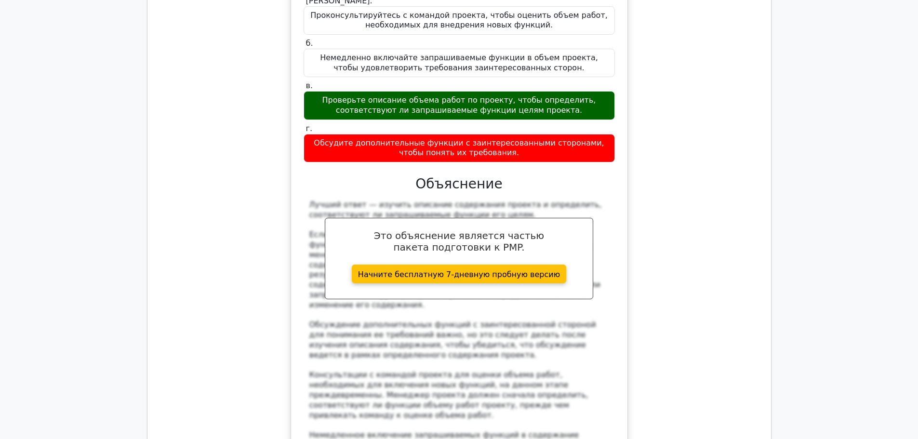
scroll to position [25820, 0]
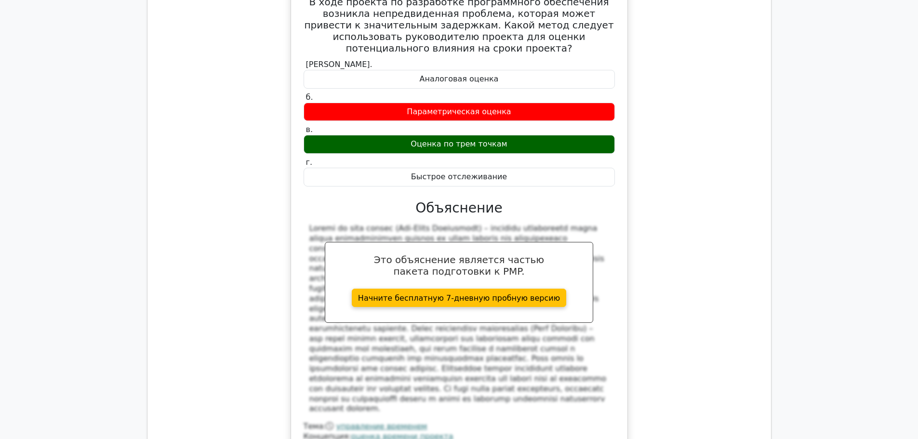
scroll to position [26592, 0]
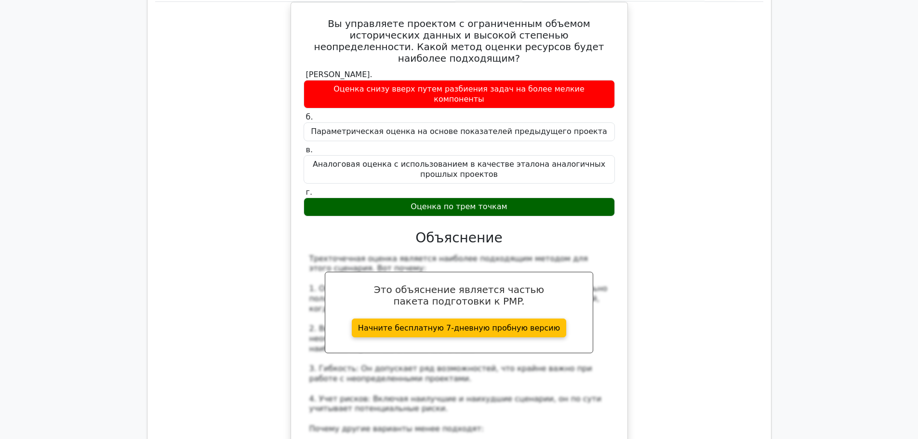
scroll to position [27122, 0]
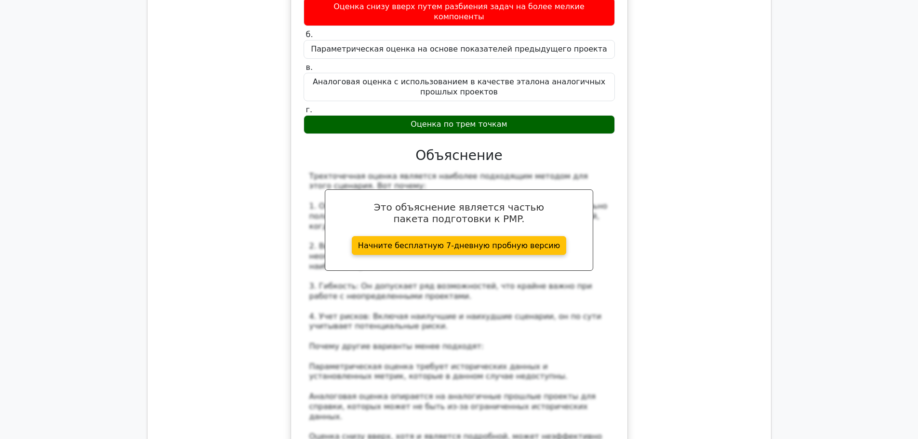
drag, startPoint x: 346, startPoint y: 141, endPoint x: 479, endPoint y: 174, distance: 137.7
copy div "Loremips dolorsi ametcons adipis, elitsed doeiusmodtem incid utlabore etdolo m …"
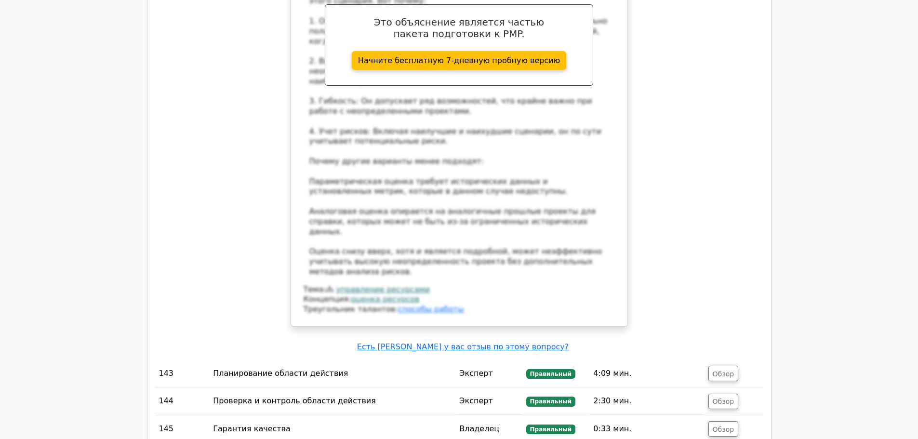
scroll to position [27363, 0]
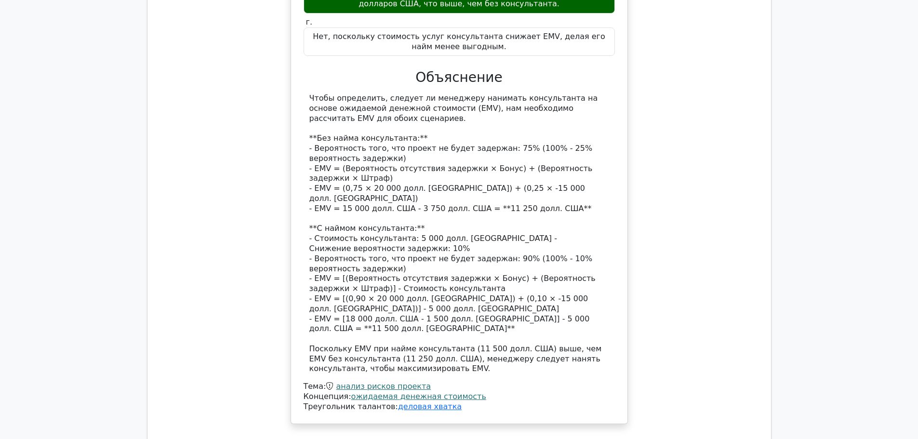
scroll to position [28038, 0]
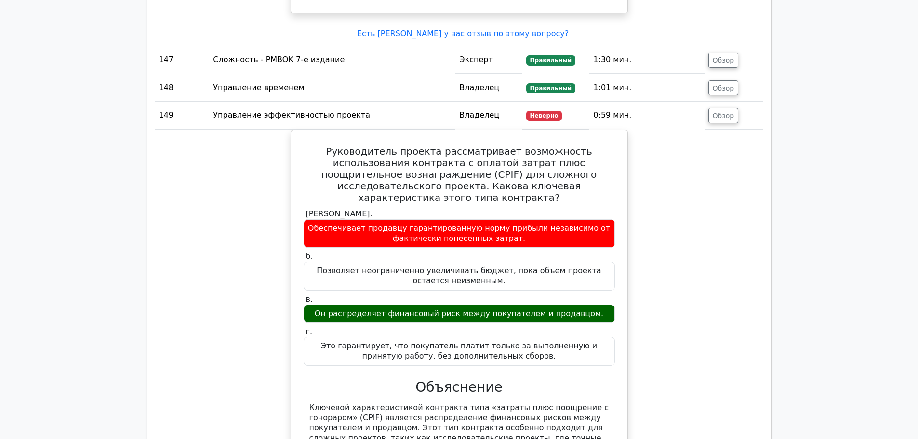
scroll to position [28520, 0]
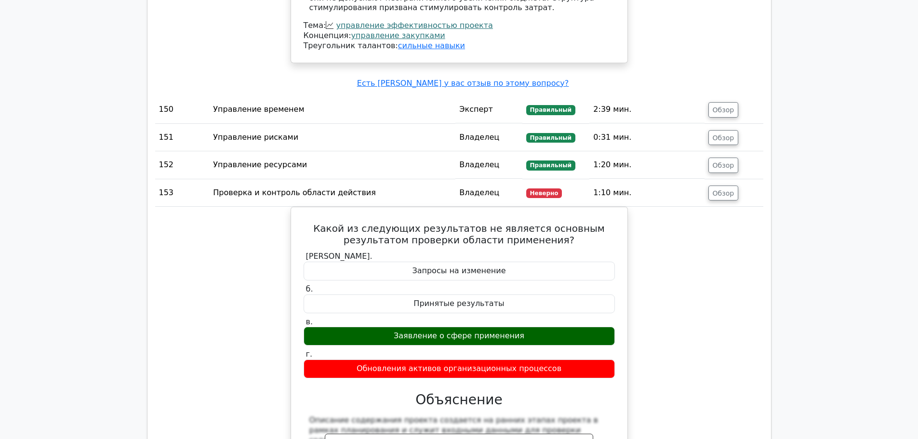
scroll to position [29195, 0]
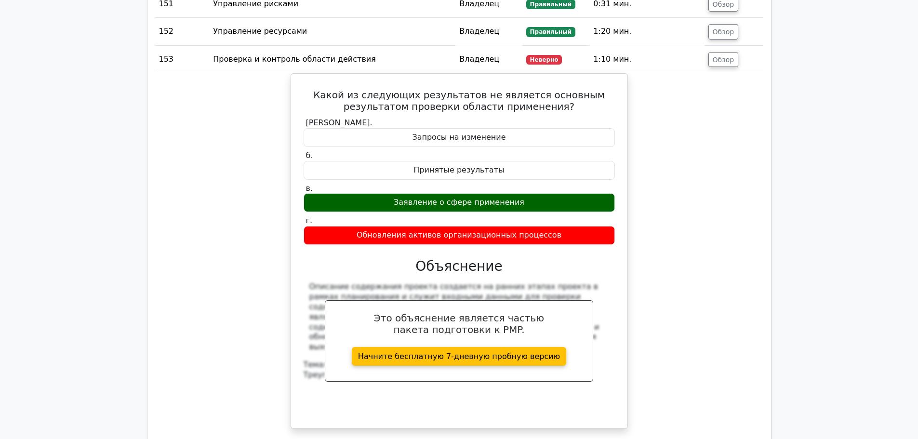
scroll to position [29339, 0]
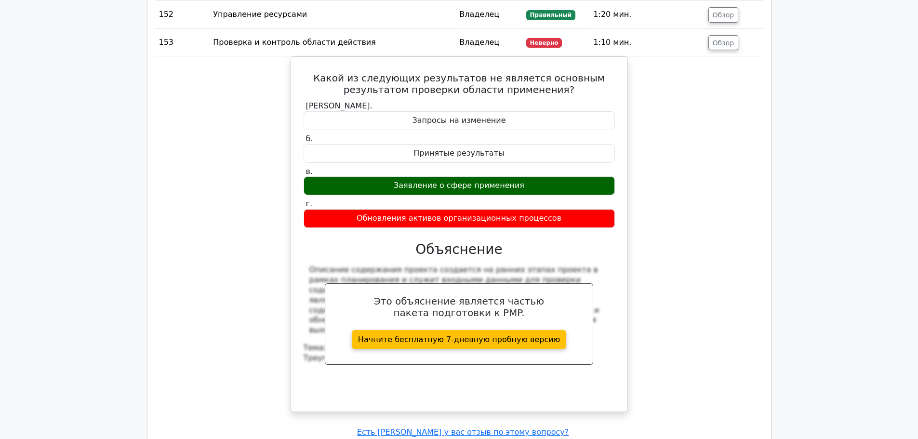
drag, startPoint x: 304, startPoint y: 70, endPoint x: 316, endPoint y: 5, distance: 66.2
drag, startPoint x: 339, startPoint y: 95, endPoint x: 390, endPoint y: 162, distance: 84.6
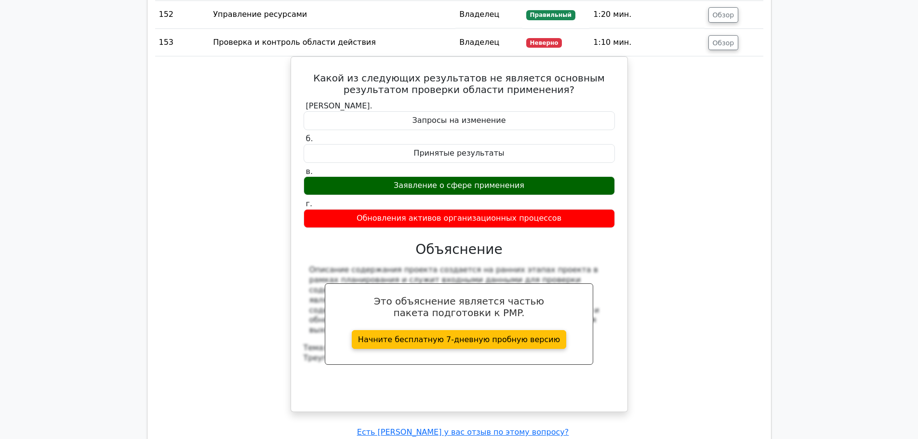
drag, startPoint x: 477, startPoint y: 286, endPoint x: 312, endPoint y: 69, distance: 272.4
copy div "L ips dolorsi ametc adipiscing elitsedd e temporincidi utlabore e doloremagn al…"
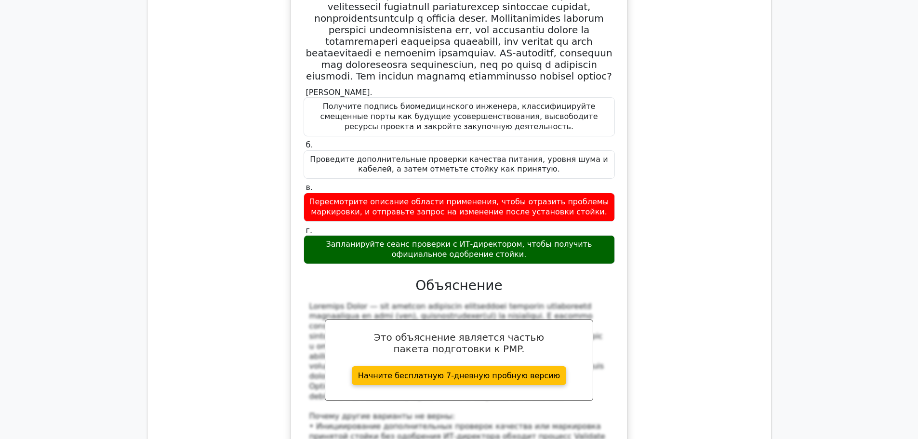
scroll to position [29966, 0]
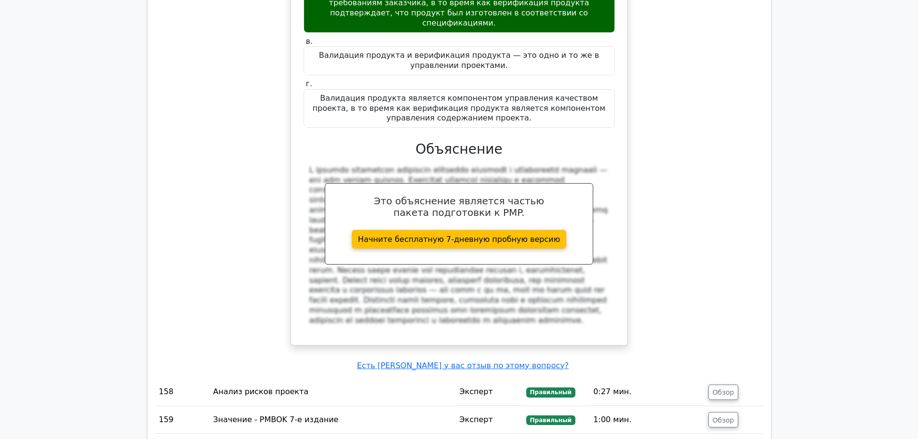
scroll to position [30737, 0]
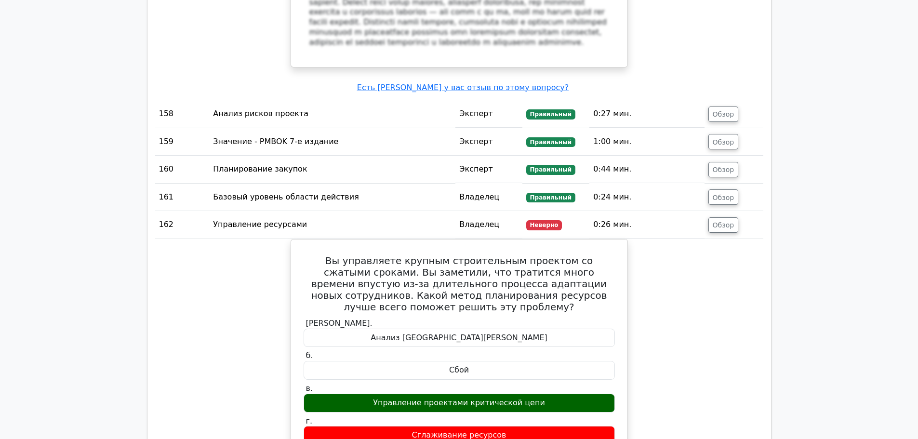
scroll to position [31219, 0]
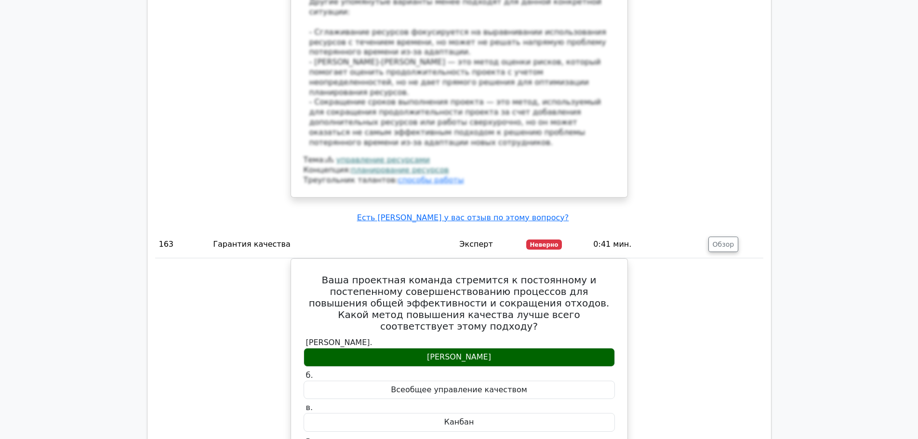
scroll to position [31846, 0]
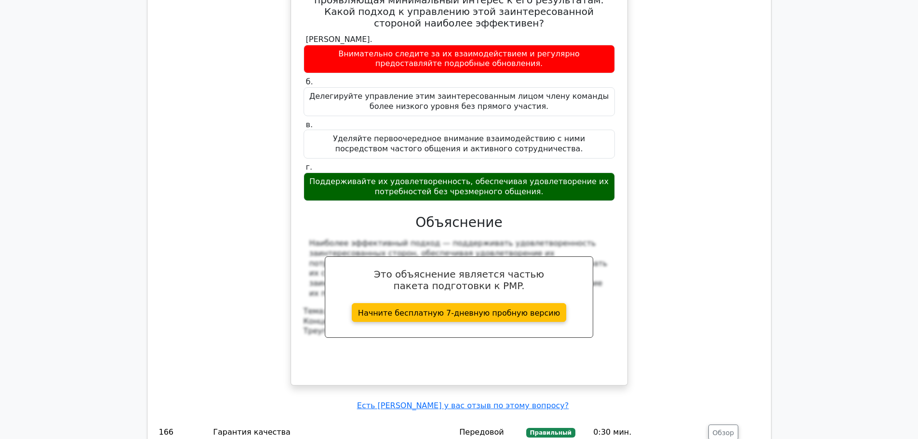
scroll to position [32665, 0]
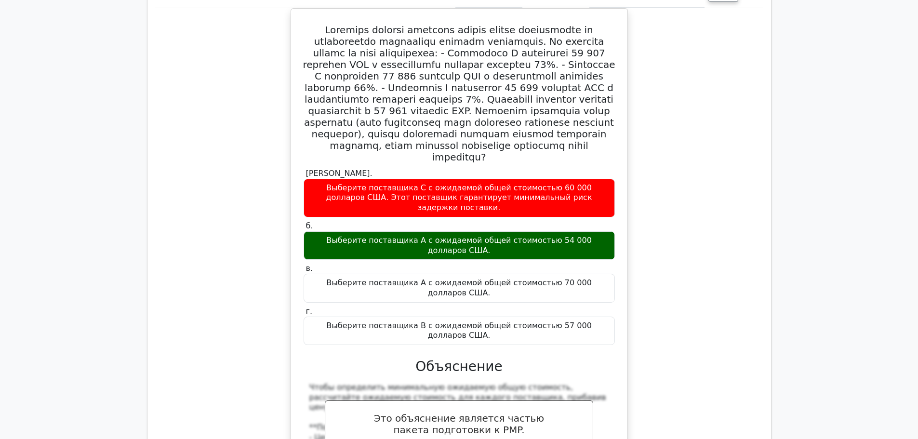
scroll to position [33244, 0]
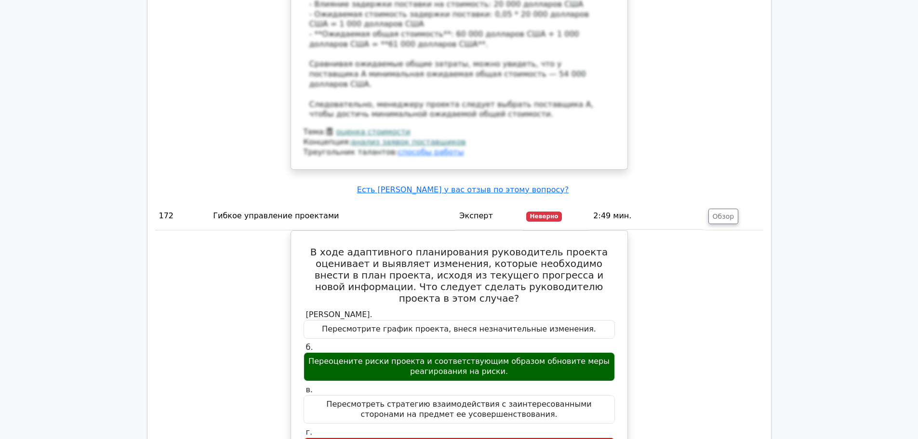
scroll to position [34015, 0]
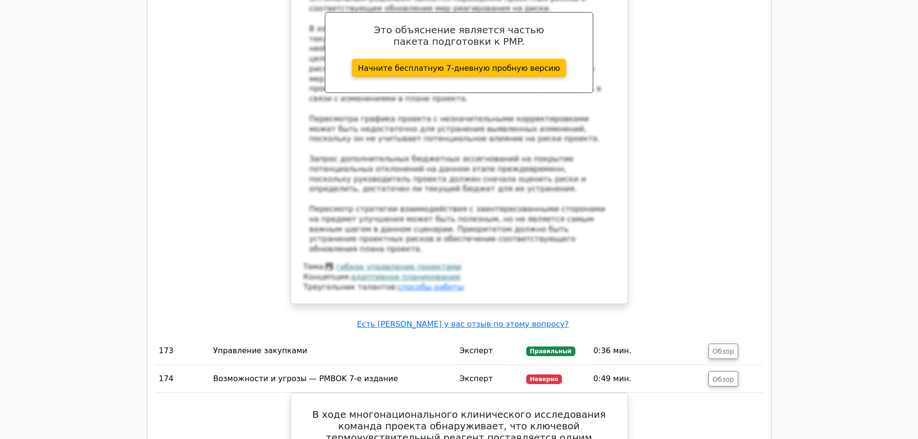
scroll to position [34449, 0]
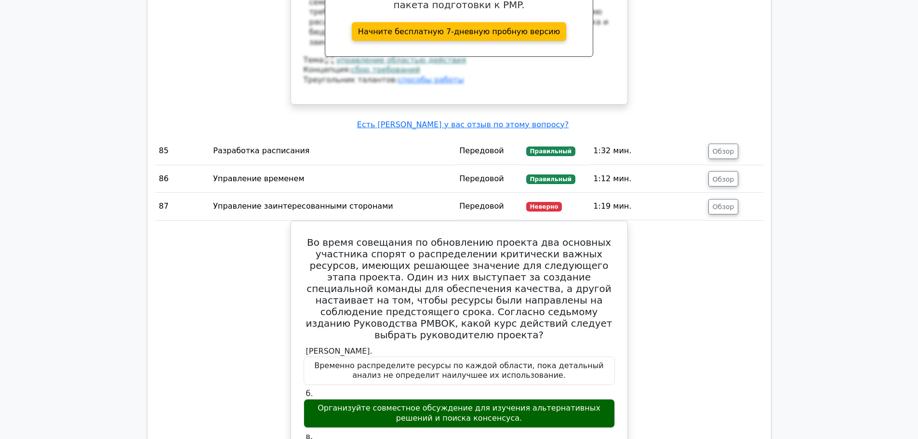
scroll to position [34876, 0]
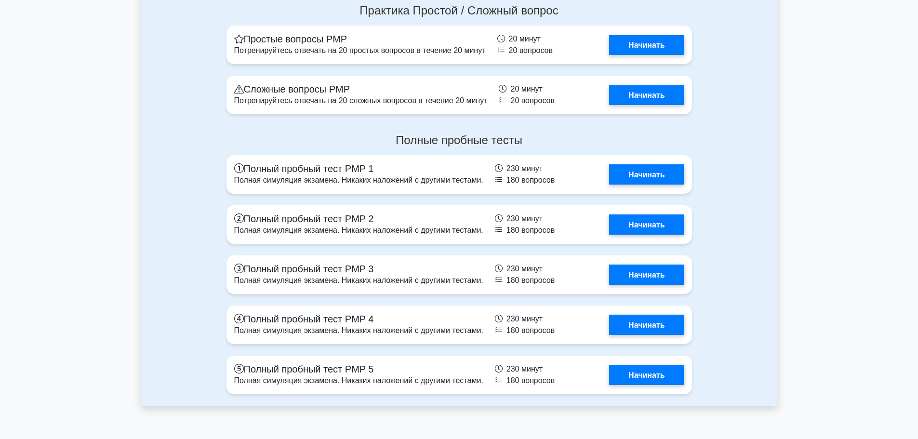
scroll to position [3835, 0]
